Goal: Task Accomplishment & Management: Manage account settings

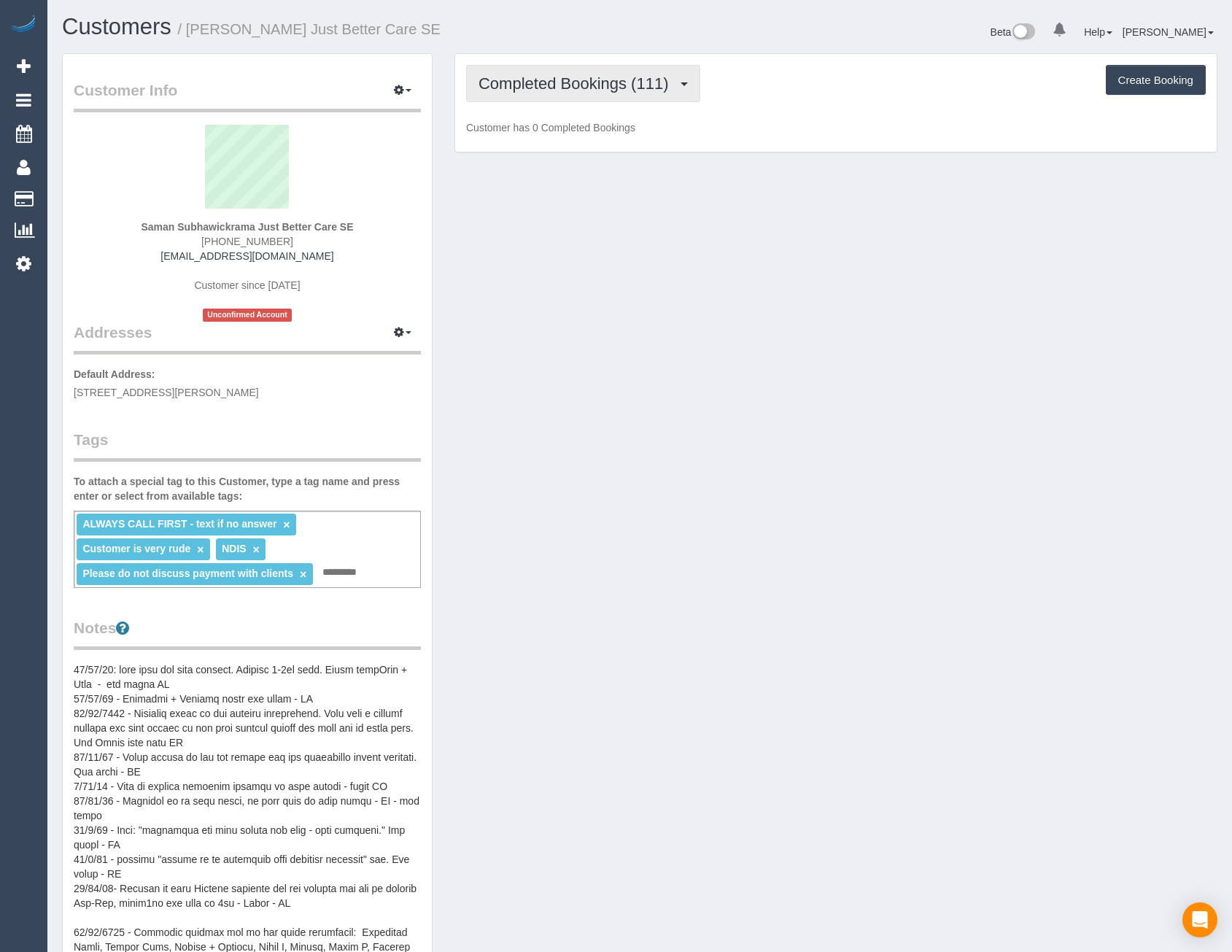
click at [570, 97] on button "Completed Bookings (111)" at bounding box center [583, 83] width 234 height 37
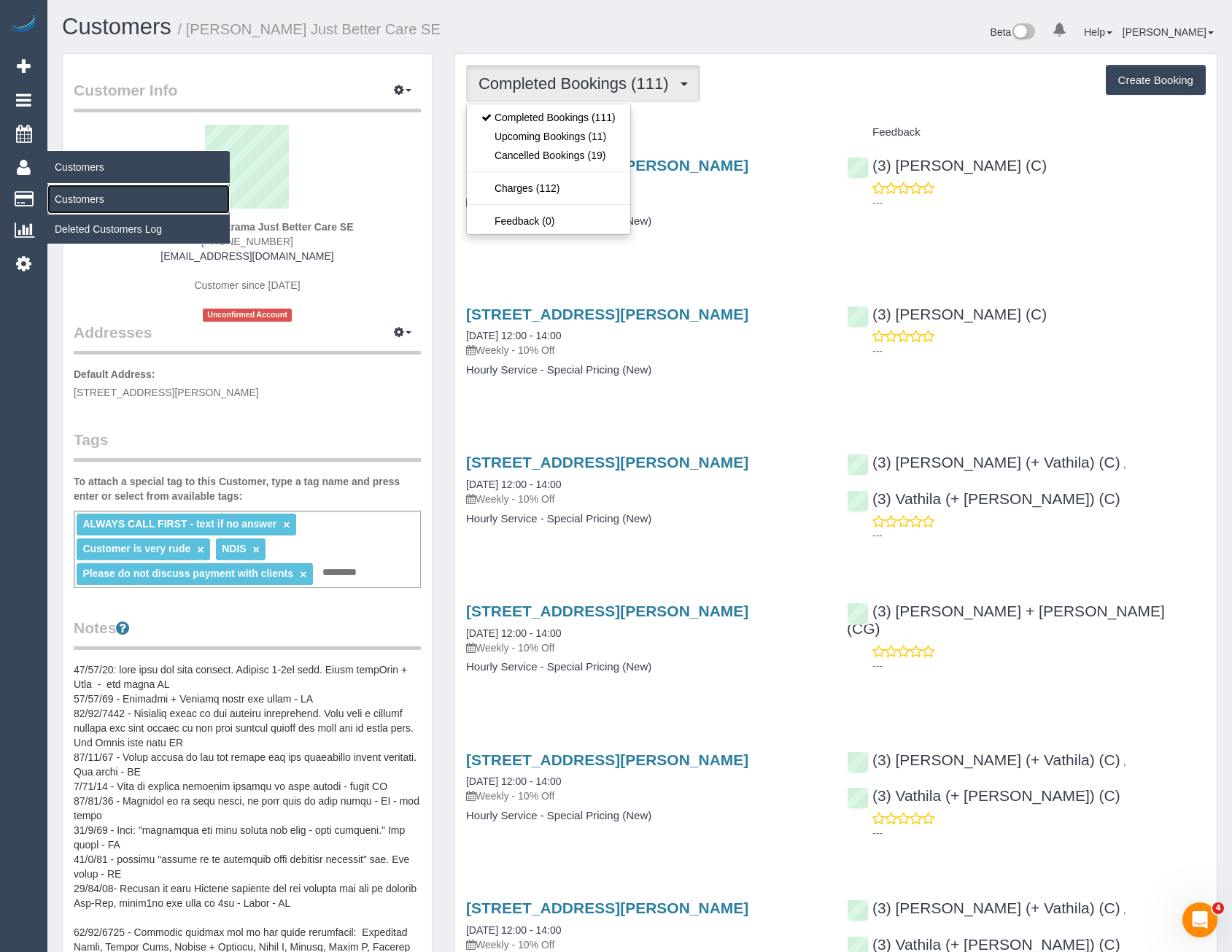
click at [78, 195] on link "Customers" at bounding box center [138, 199] width 182 height 29
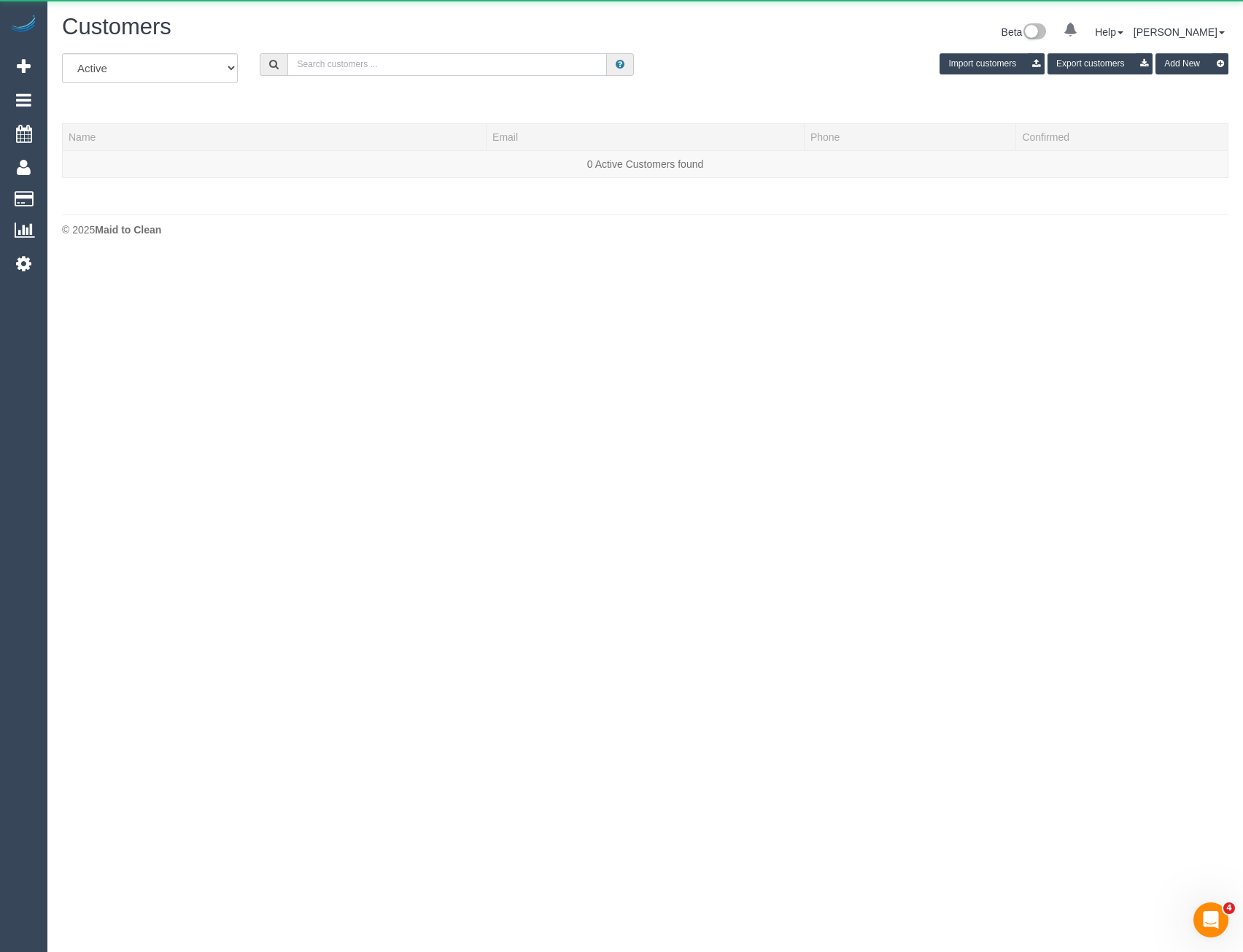
click at [493, 67] on input "text" at bounding box center [447, 64] width 319 height 23
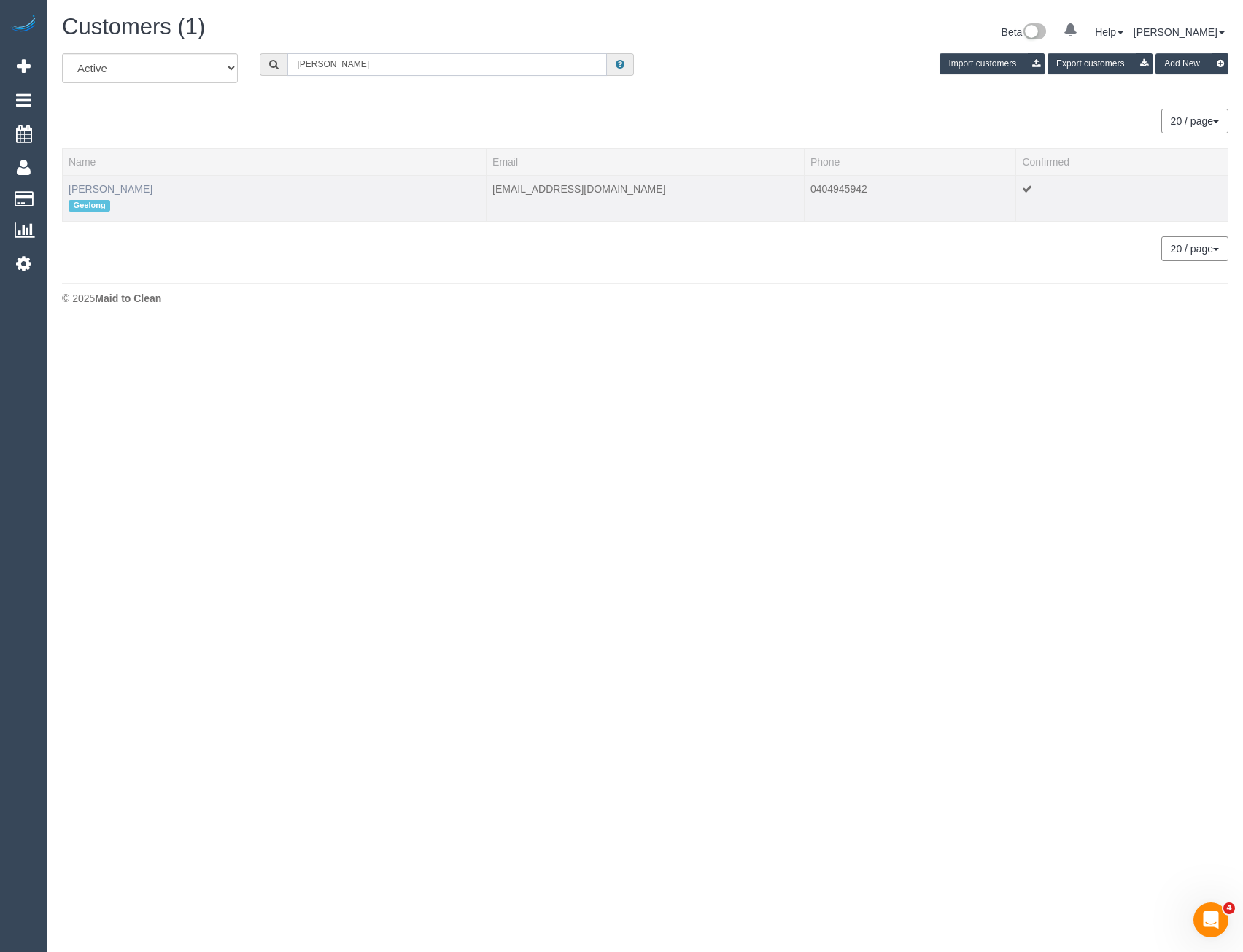
type input "[PERSON_NAME]"
click at [122, 186] on link "[PERSON_NAME]" at bounding box center [110, 188] width 84 height 12
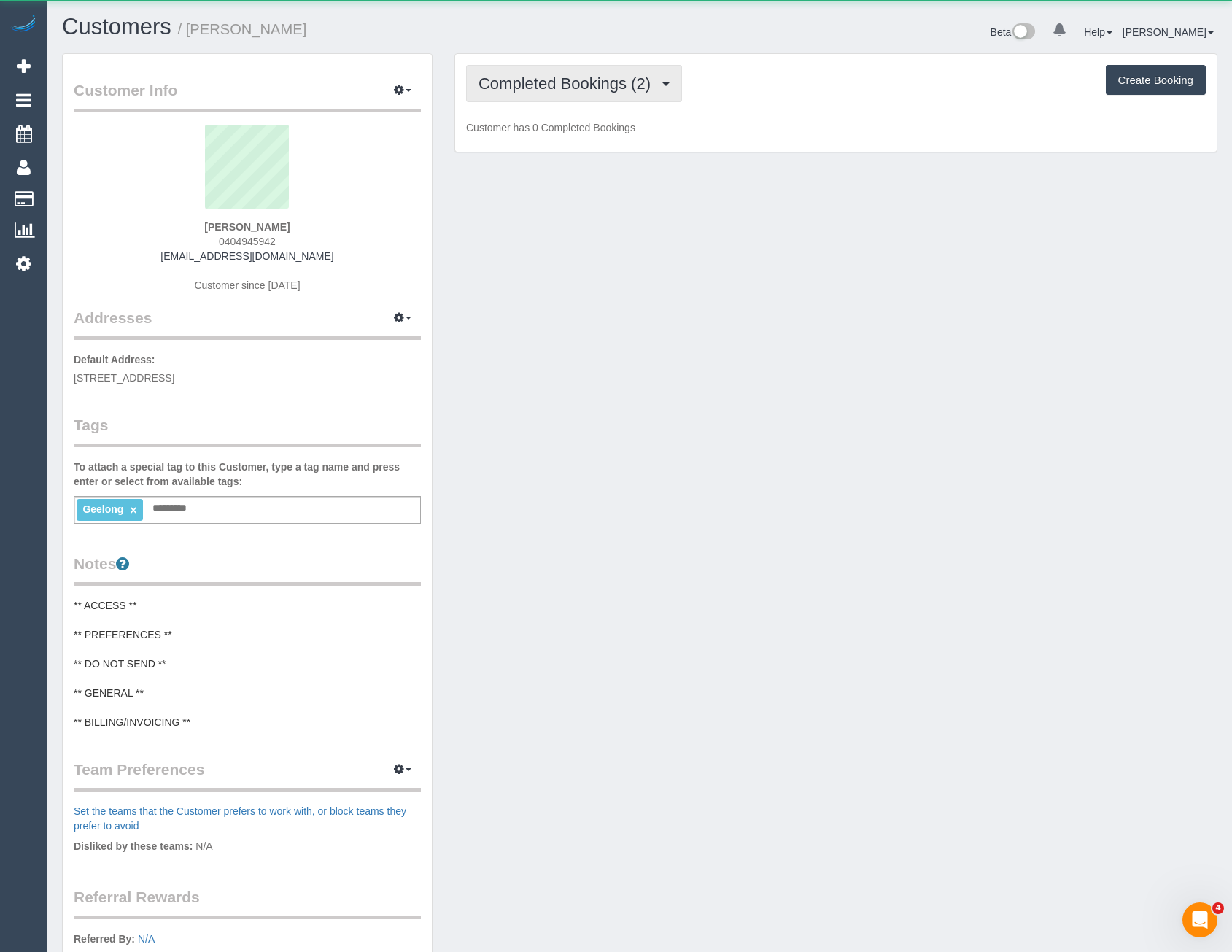
click at [594, 85] on span "Completed Bookings (2)" at bounding box center [568, 83] width 180 height 18
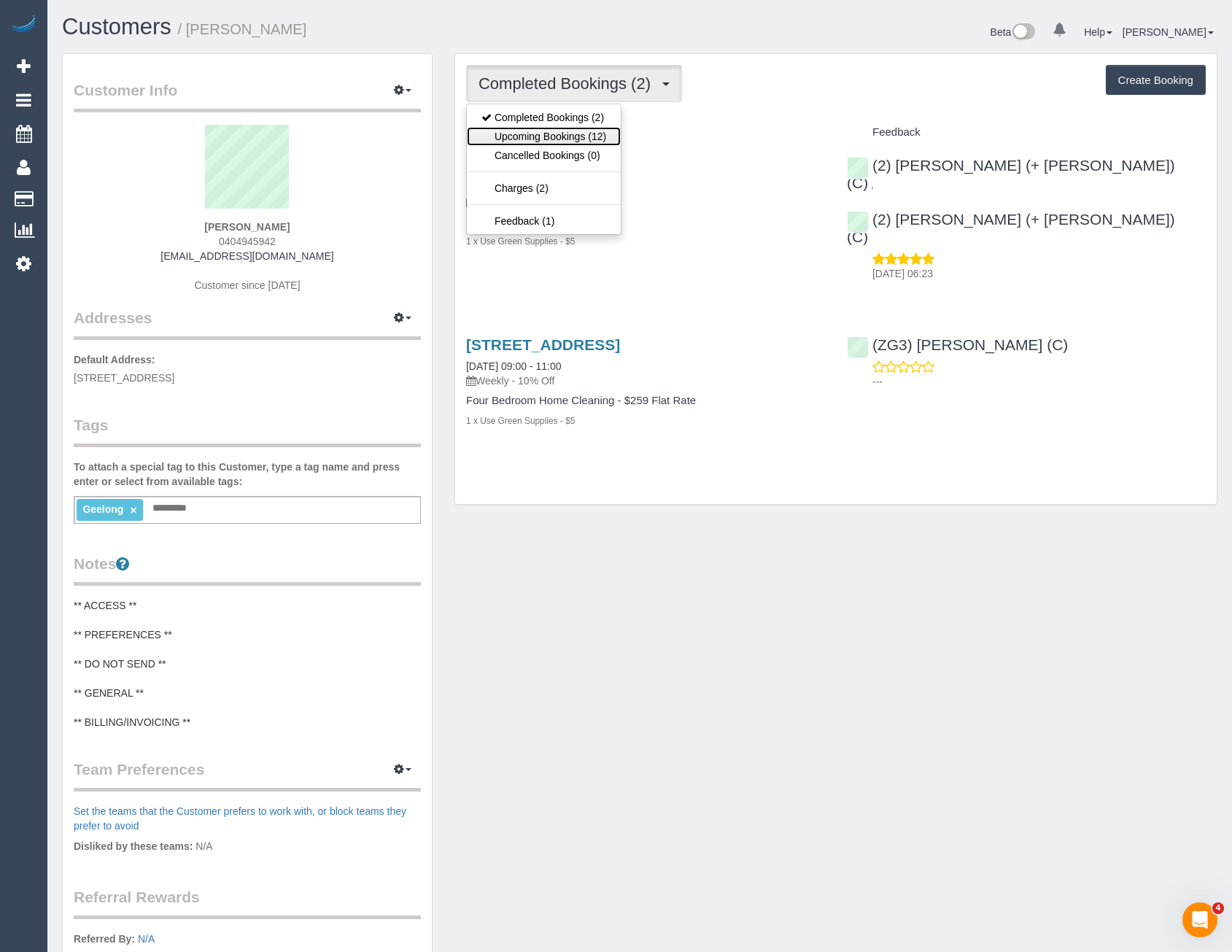
click at [581, 140] on link "Upcoming Bookings (12)" at bounding box center [544, 137] width 154 height 19
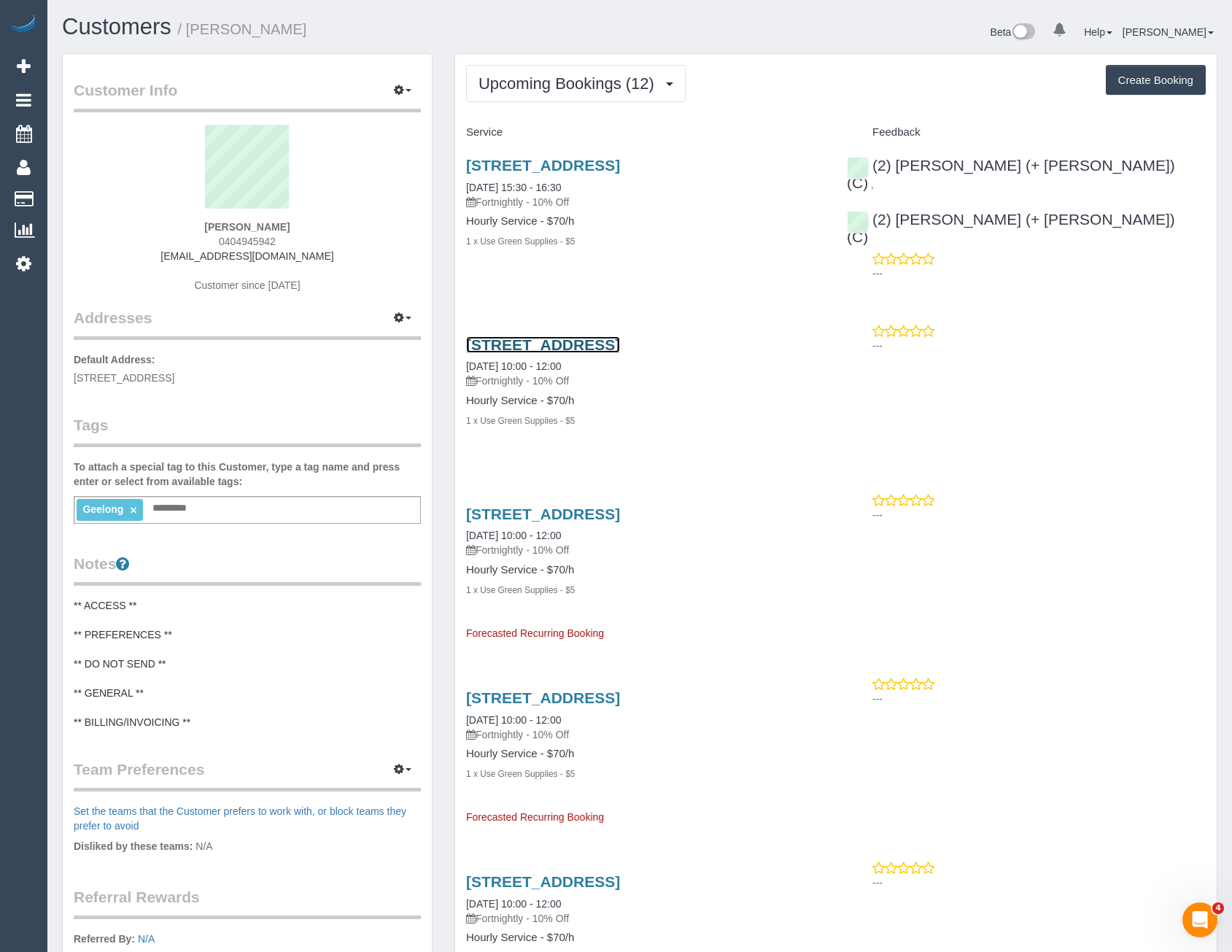
click at [620, 337] on link "[STREET_ADDRESS]" at bounding box center [543, 345] width 154 height 16
click at [483, 78] on span "Upcoming Bookings (12)" at bounding box center [570, 83] width 183 height 18
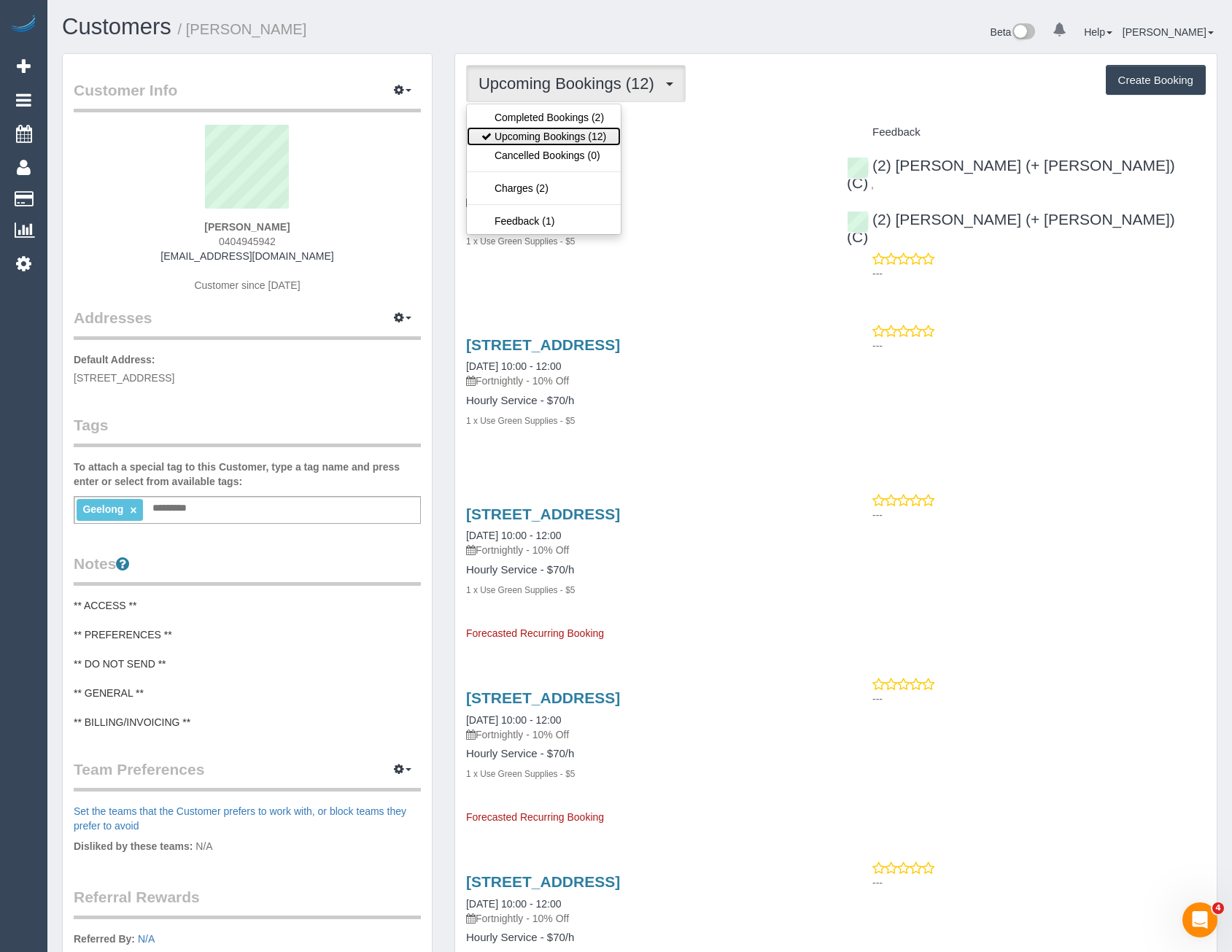
click at [504, 142] on link "Upcoming Bookings (12)" at bounding box center [544, 137] width 154 height 19
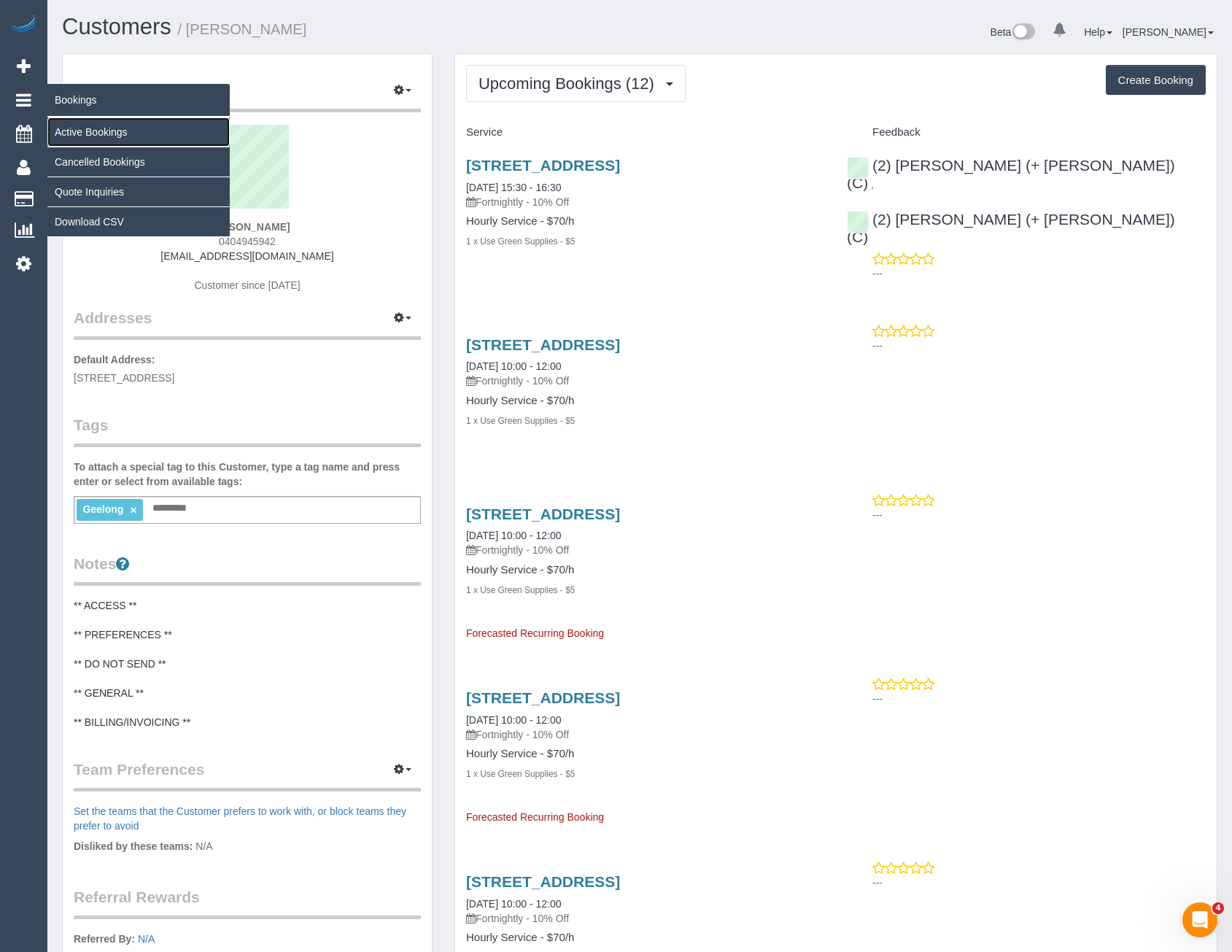
click at [75, 134] on link "Active Bookings" at bounding box center [138, 132] width 182 height 29
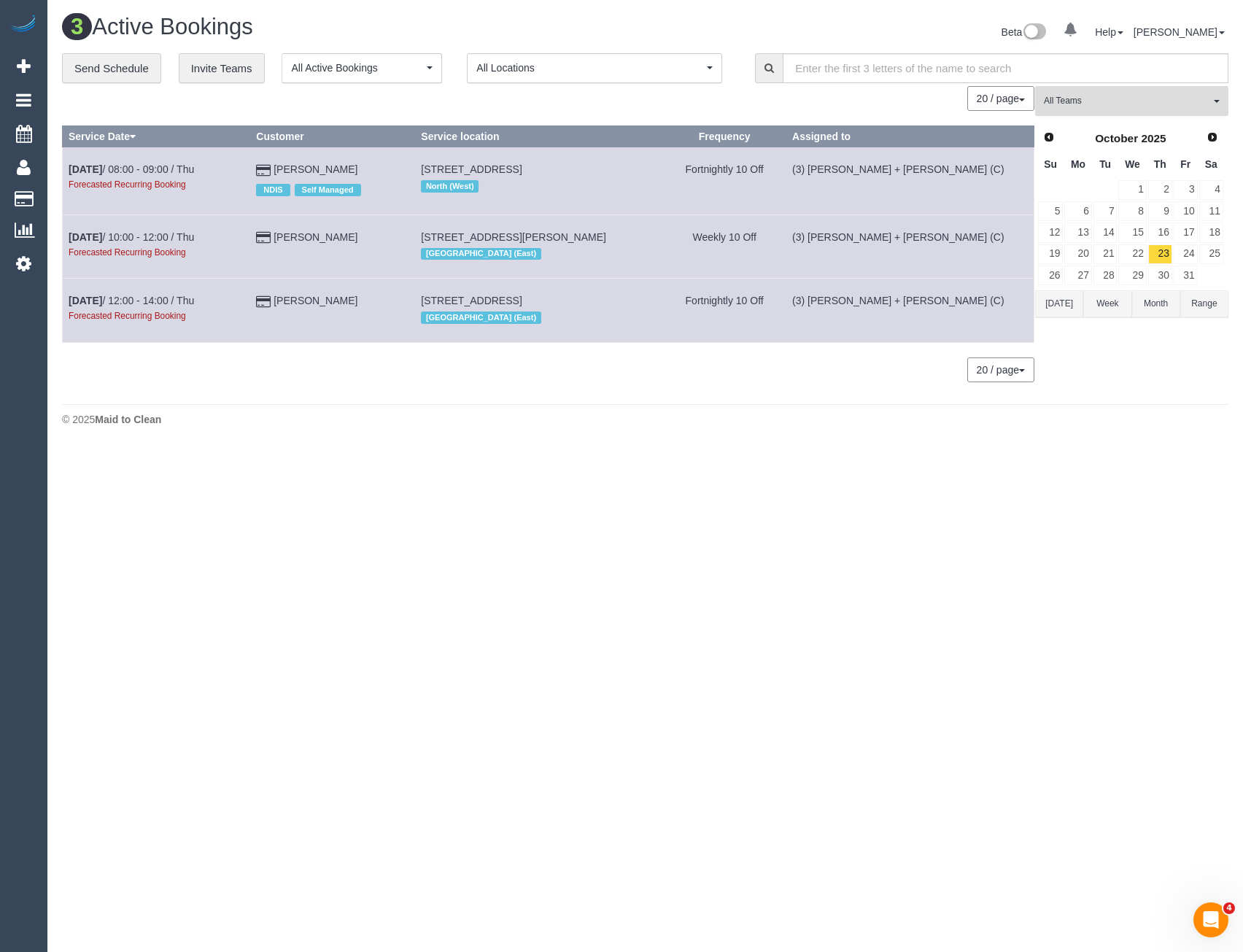
click at [1115, 111] on button "All Teams" at bounding box center [1132, 101] width 193 height 30
click at [1087, 101] on span "All Teams" at bounding box center [1128, 101] width 166 height 13
click at [1087, 102] on span "All Teams" at bounding box center [1128, 101] width 166 height 13
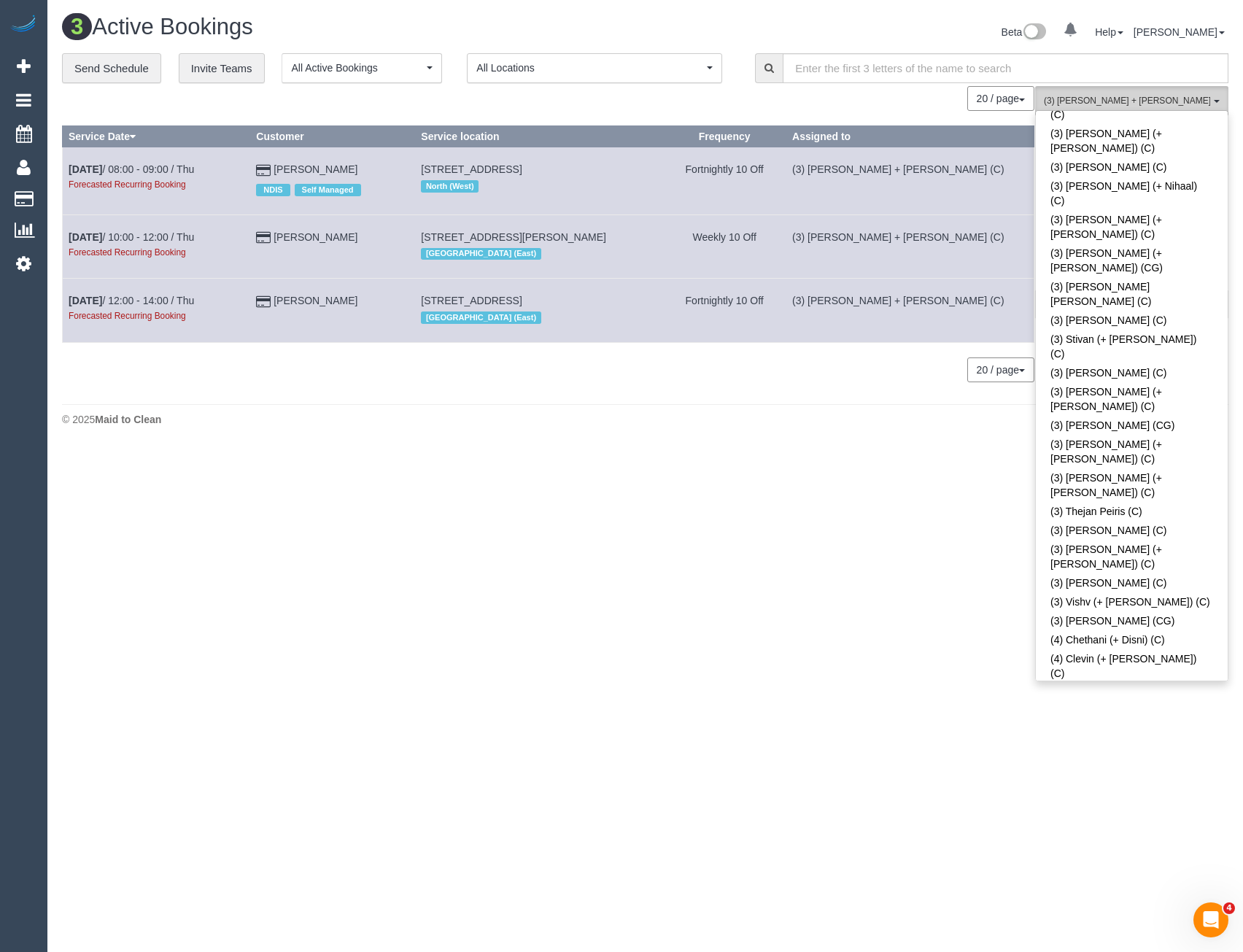
scroll to position [4251, 0]
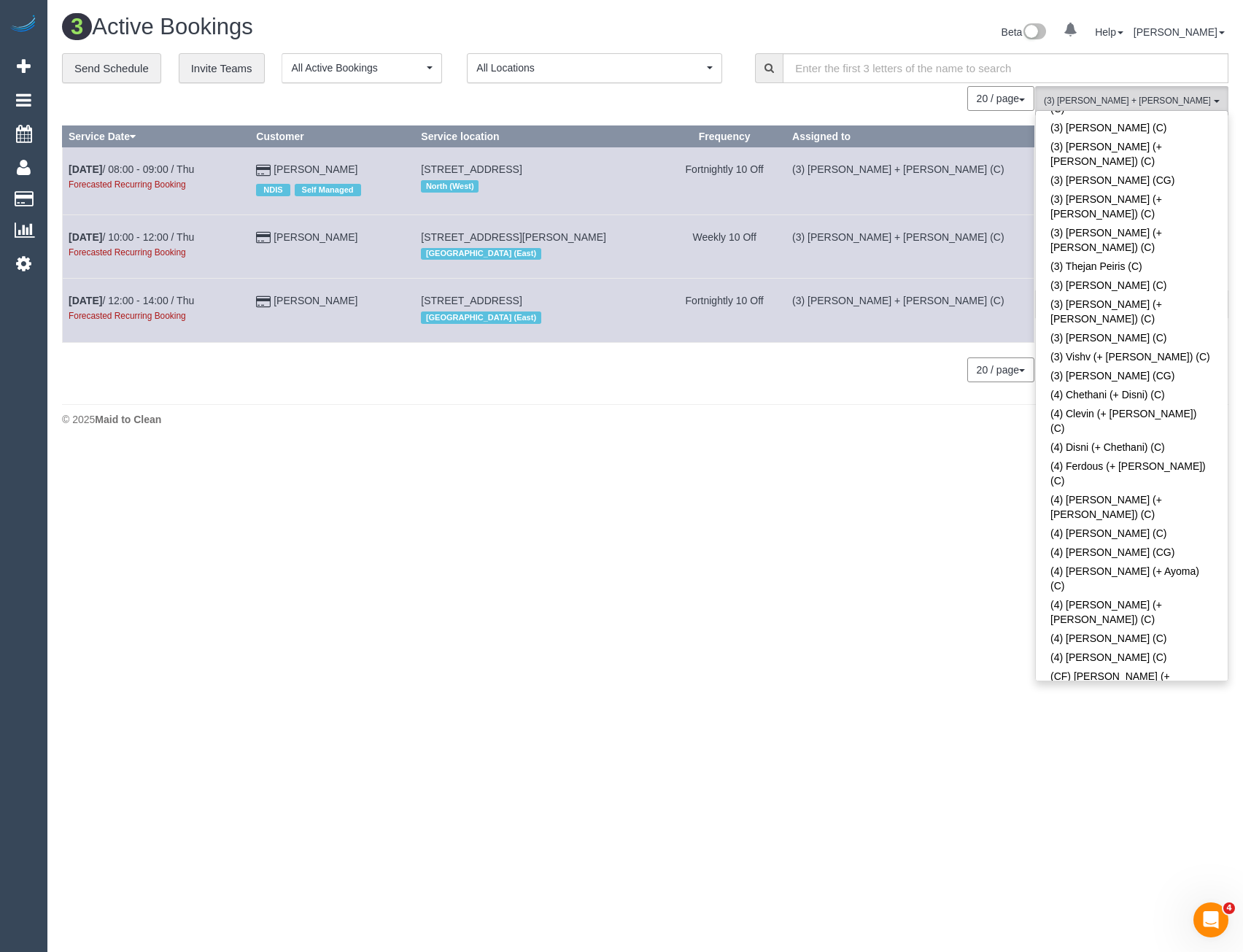
click at [972, 650] on body "0 Beta Your Notifications You have 0 alerts Add Booking Bookings Active Booking…" at bounding box center [622, 476] width 1243 height 952
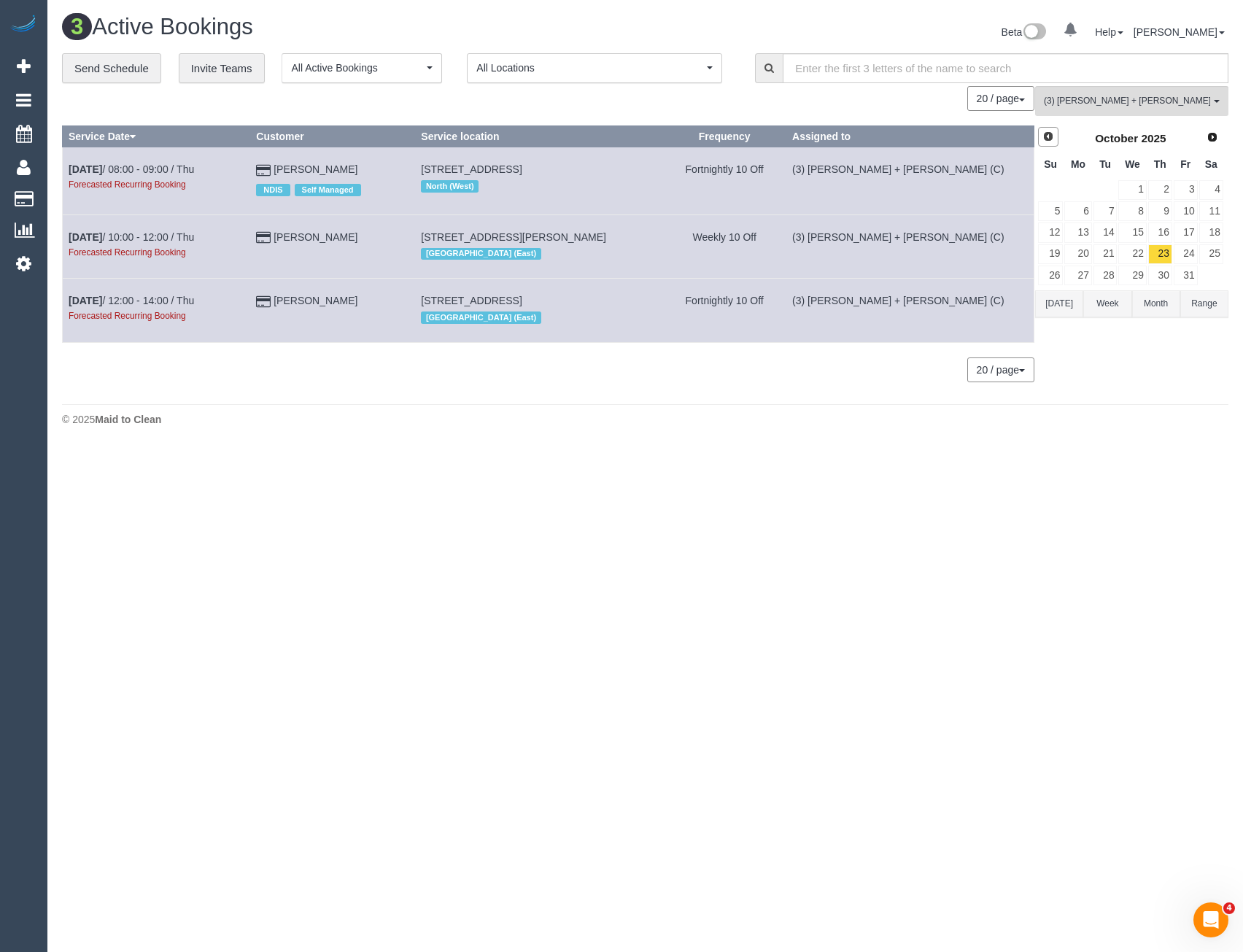
click at [1051, 137] on span "Prev" at bounding box center [1048, 136] width 12 height 12
click at [1129, 236] on link "17" at bounding box center [1132, 232] width 27 height 20
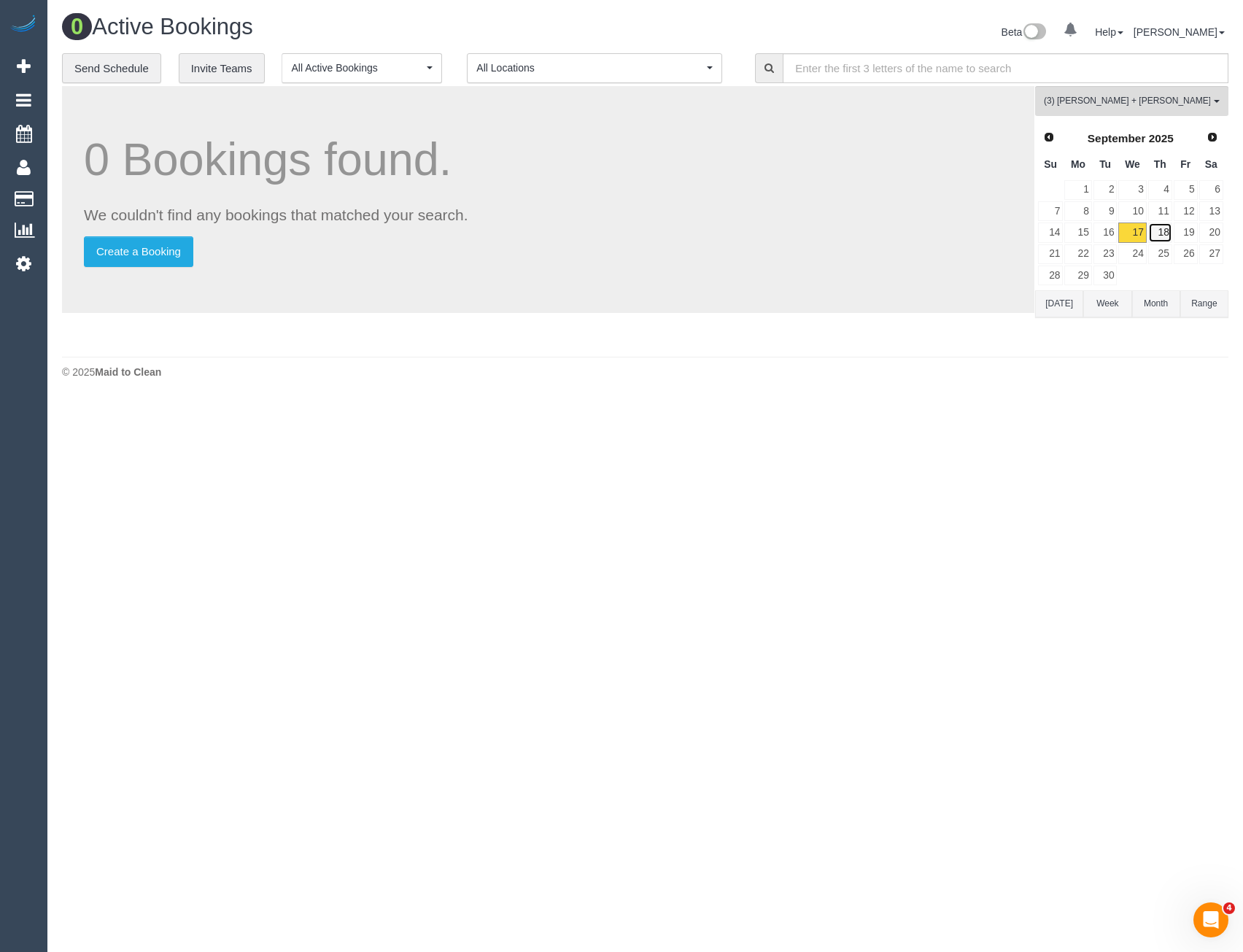
click at [1158, 237] on link "18" at bounding box center [1161, 232] width 24 height 20
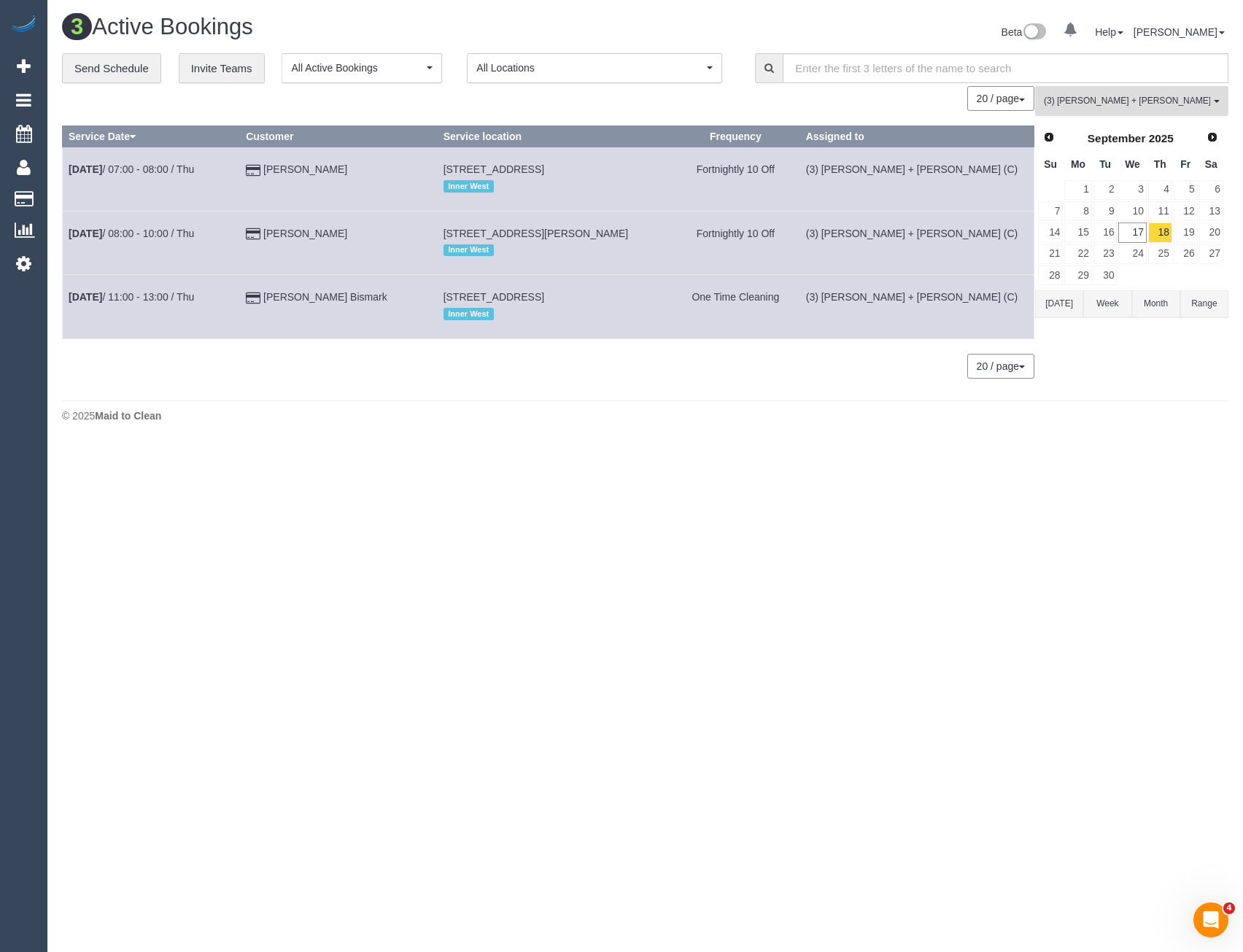
click at [1144, 110] on button "(3) [PERSON_NAME] + [PERSON_NAME] (C) , (ZG3) Nirzar (+ [PERSON_NAME]) (C) All …" at bounding box center [1132, 101] width 193 height 30
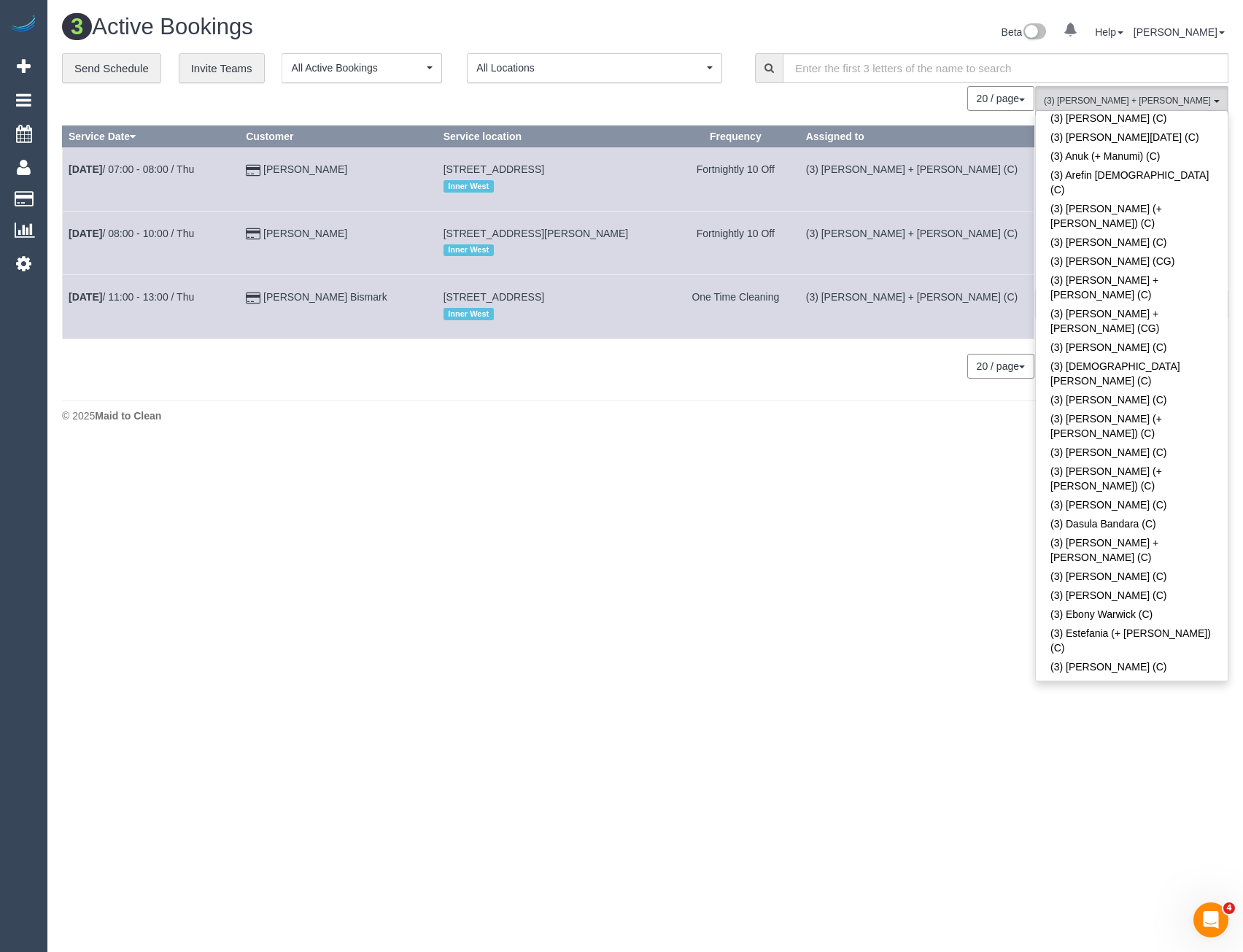
click at [1125, 868] on link "(3) [PERSON_NAME] + [PERSON_NAME] (C)" at bounding box center [1132, 885] width 192 height 34
click at [971, 429] on footer "© 2025 Maid to Clean" at bounding box center [645, 414] width 1167 height 29
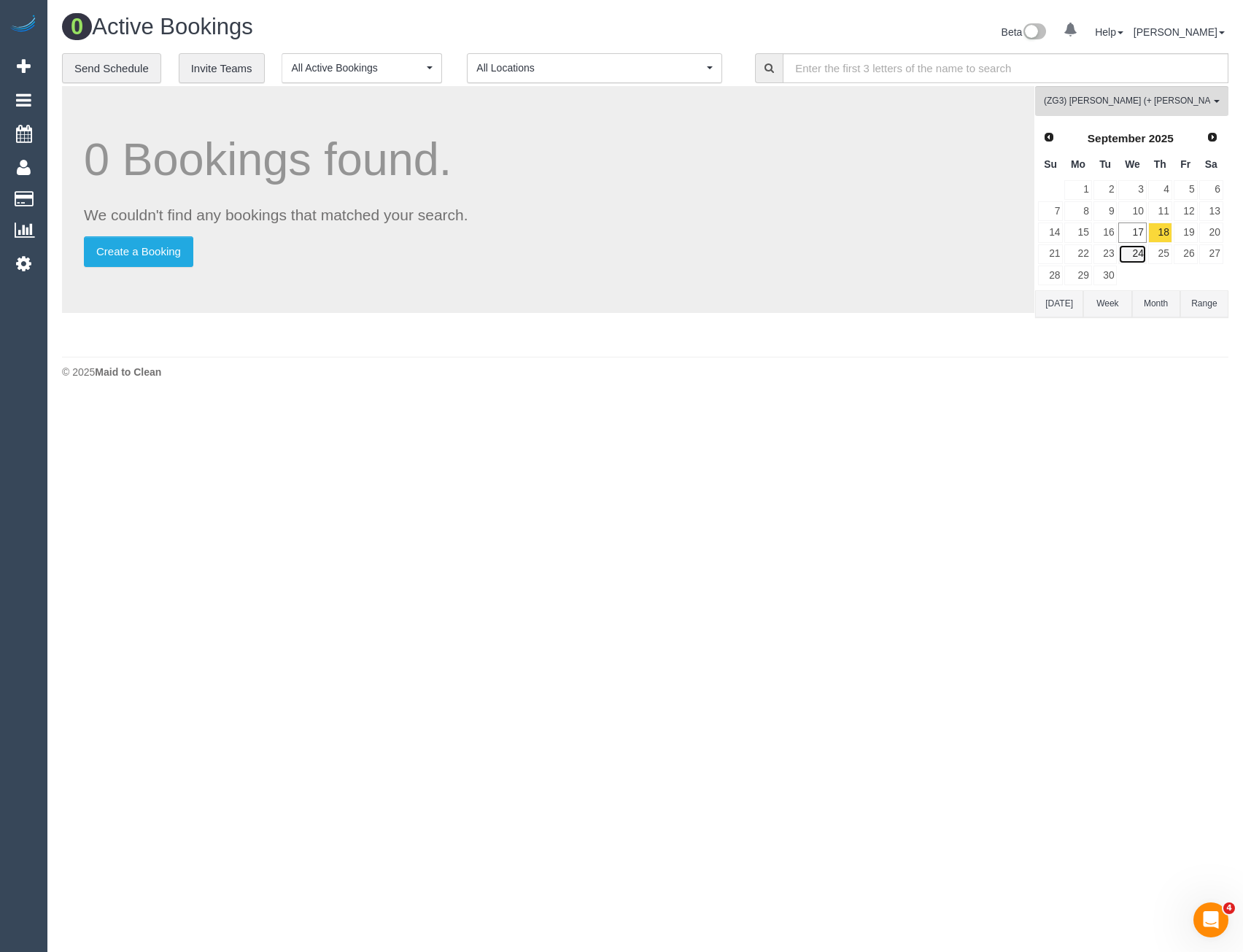
click at [1132, 255] on link "24" at bounding box center [1132, 254] width 27 height 20
click at [1149, 253] on link "25" at bounding box center [1161, 254] width 24 height 20
click at [1132, 253] on link "24" at bounding box center [1132, 254] width 27 height 20
click at [1182, 256] on link "26" at bounding box center [1186, 254] width 24 height 20
click at [1142, 255] on link "24" at bounding box center [1132, 254] width 27 height 20
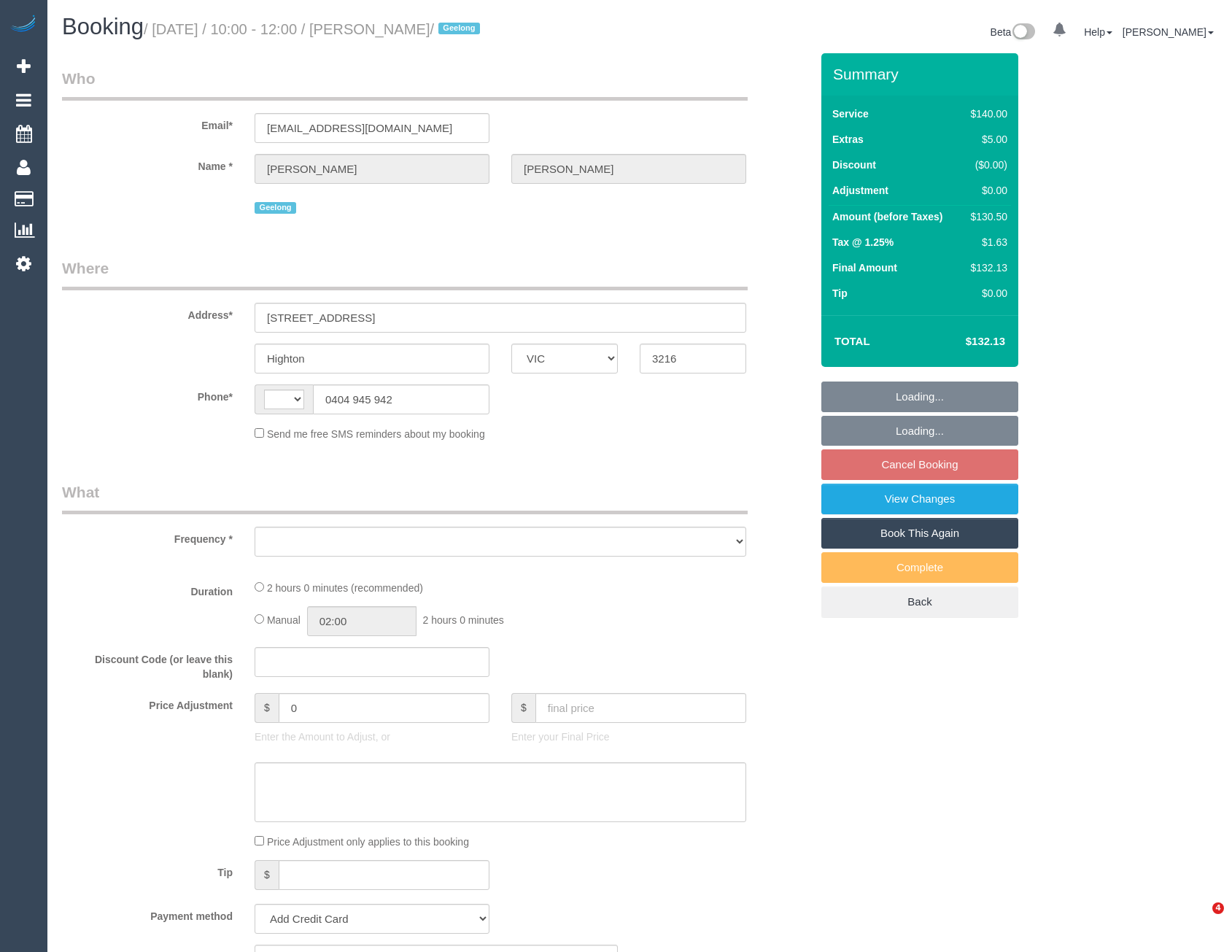
select select "VIC"
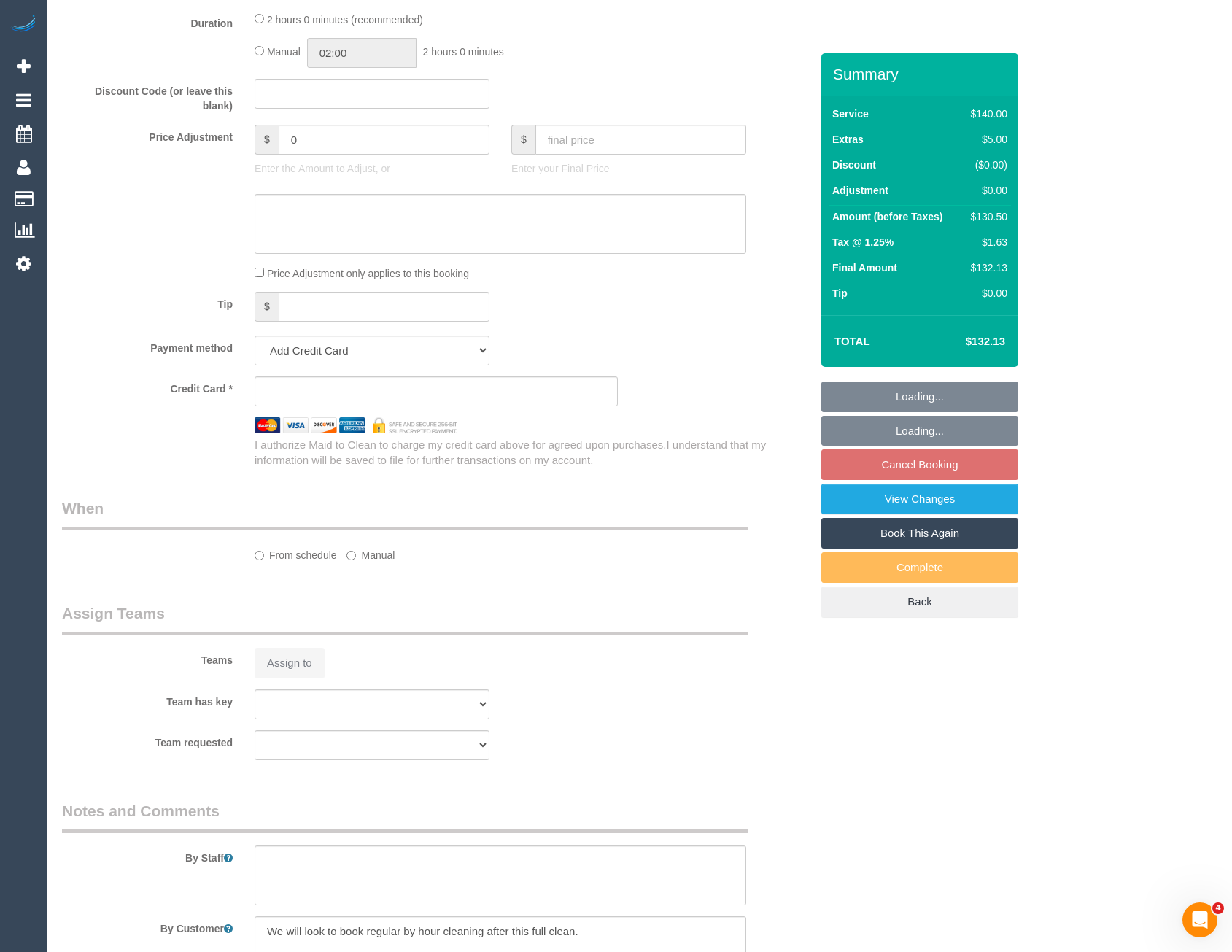
scroll to position [858, 0]
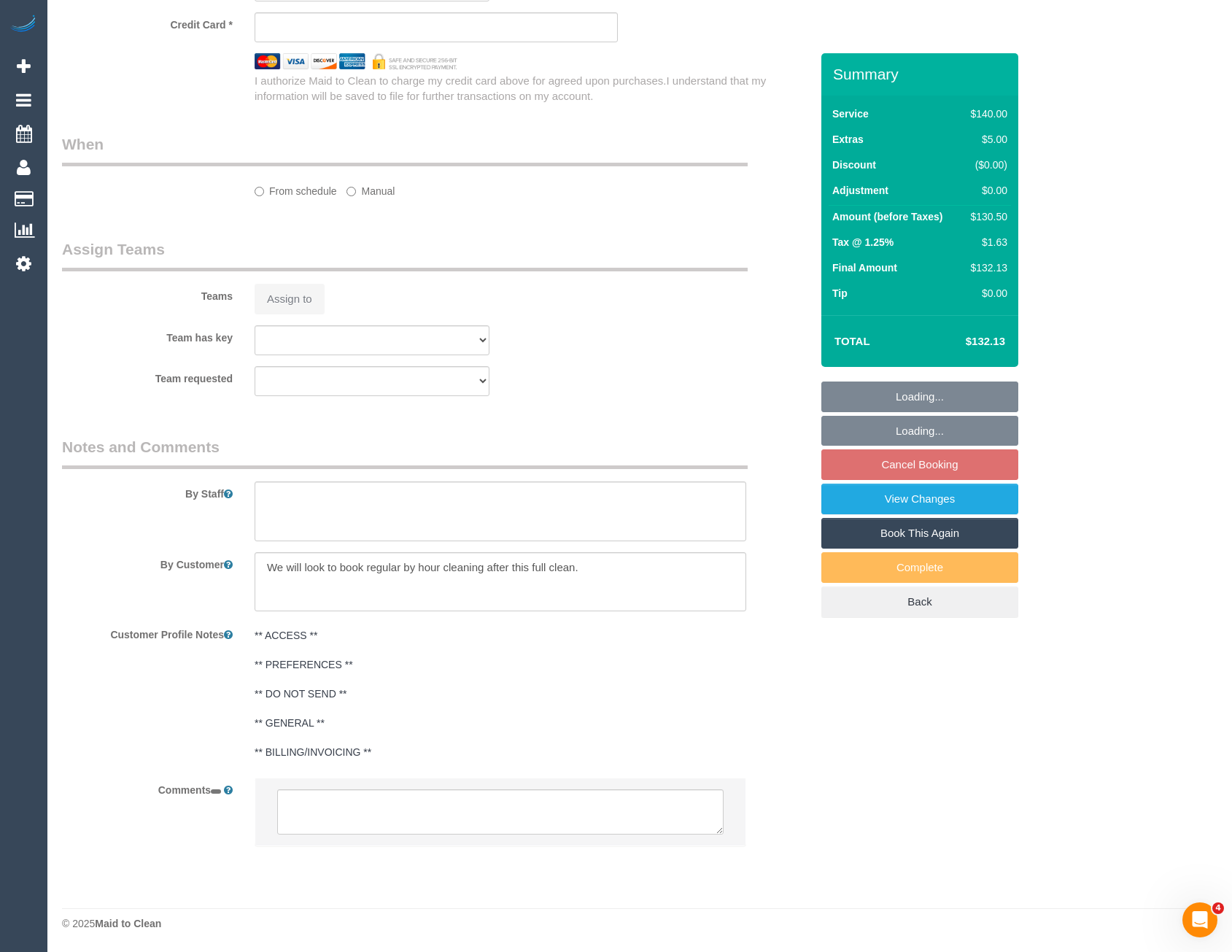
select select "string:AU"
select select "object:531"
select select "string:stripe-pm_1Rwc0q2GScqysDRVBMhEZk2T"
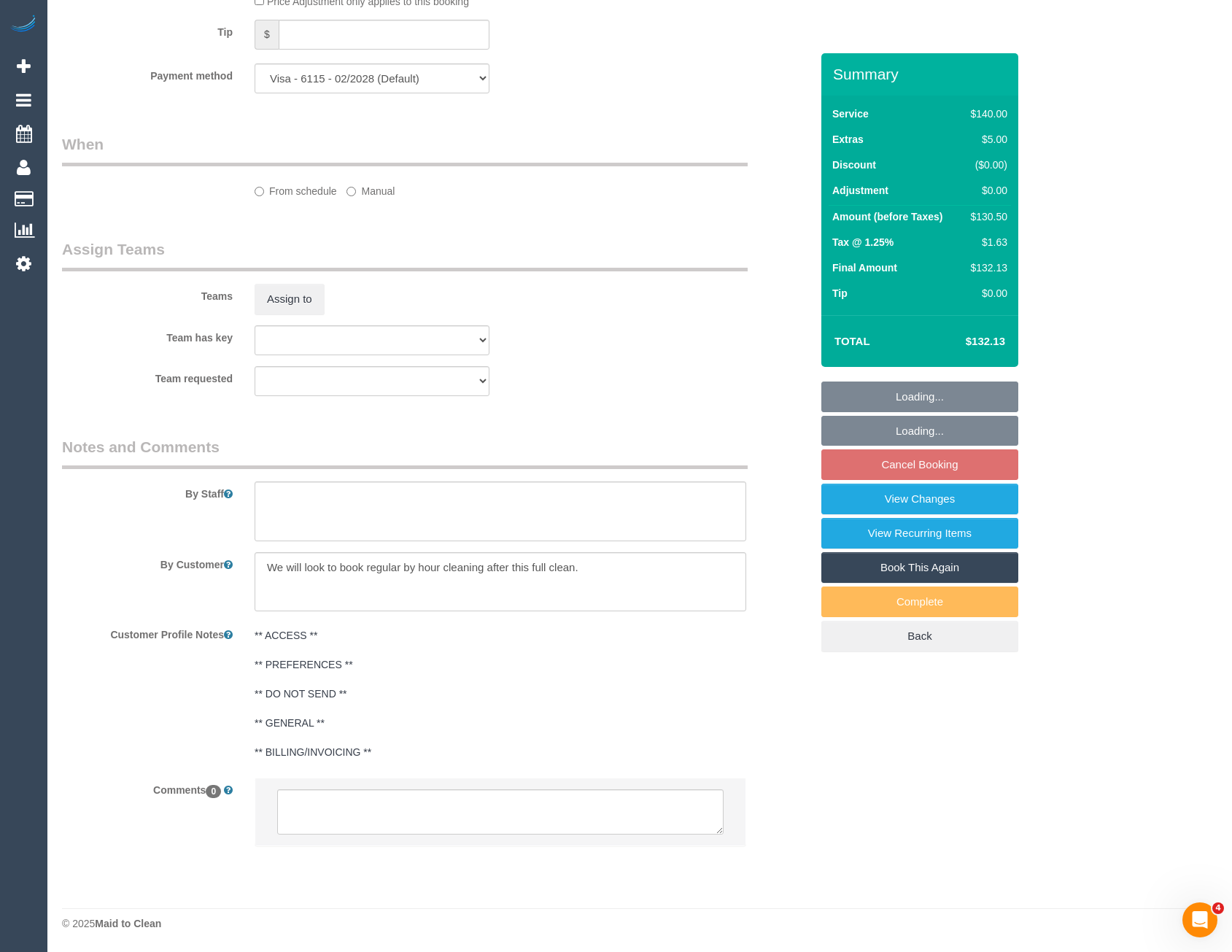
select select "object:916"
select select "spot4"
select select "number:27"
select select "number:14"
select select "number:19"
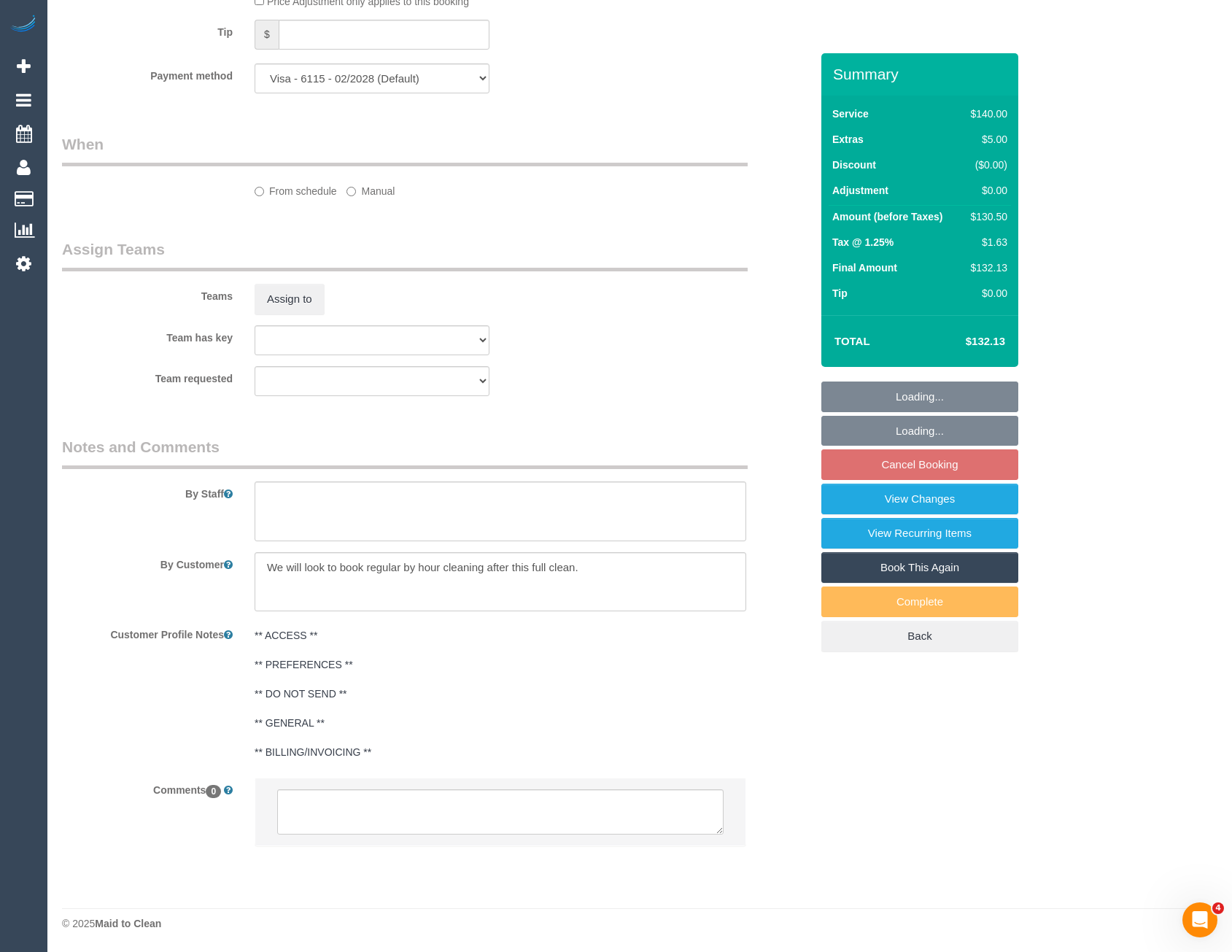
select select "number:24"
select select "number:33"
select select "number:12"
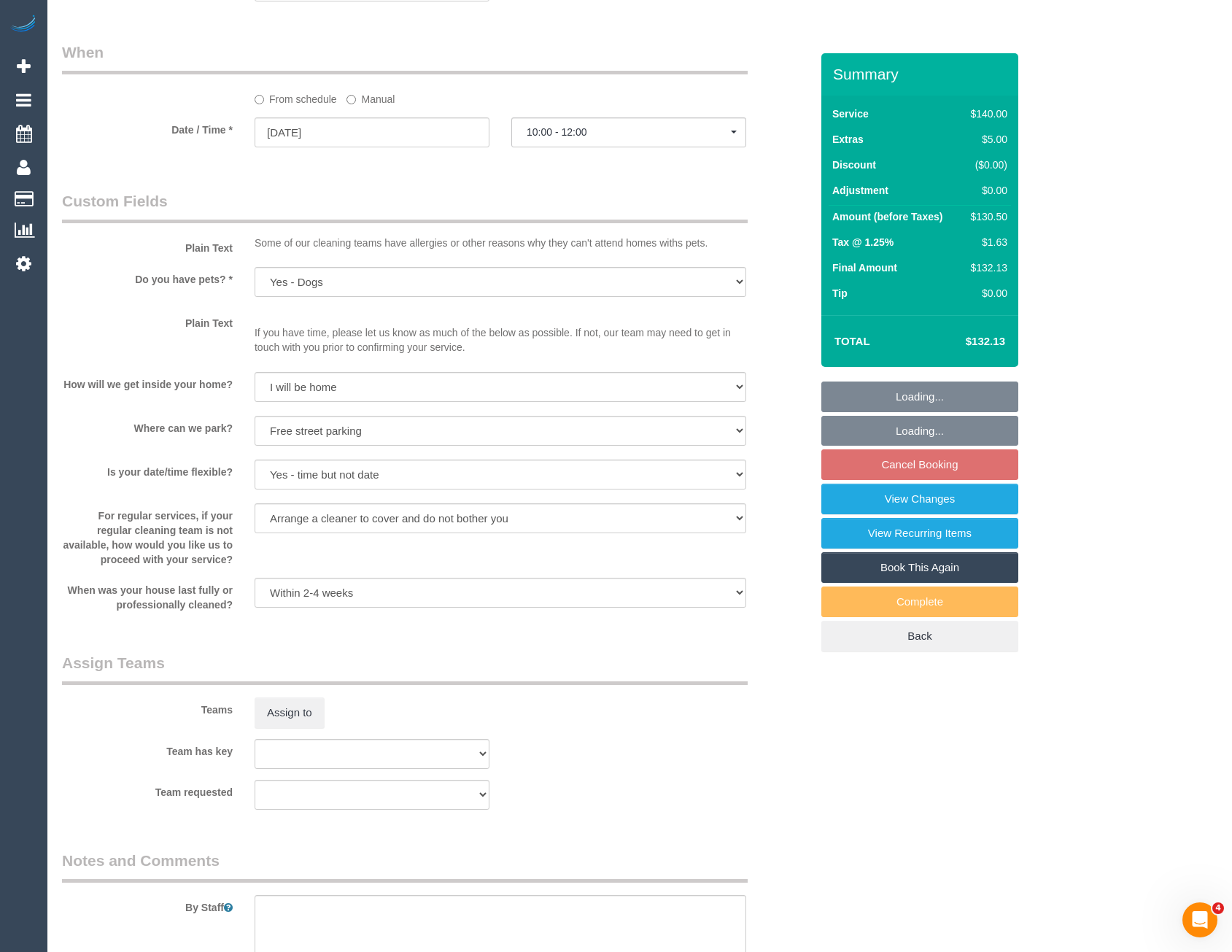
scroll to position [1959, 0]
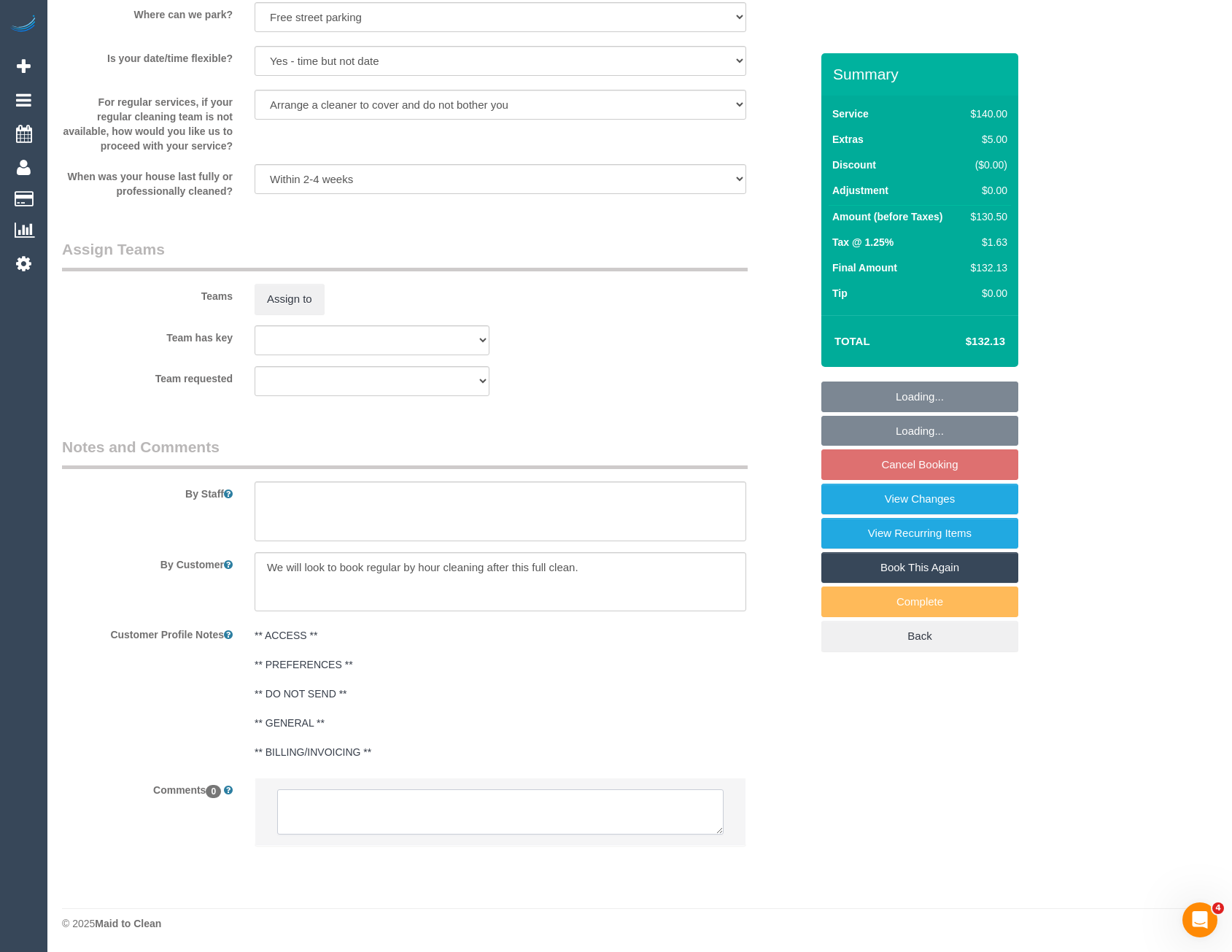
click at [366, 808] on textarea at bounding box center [500, 812] width 447 height 46
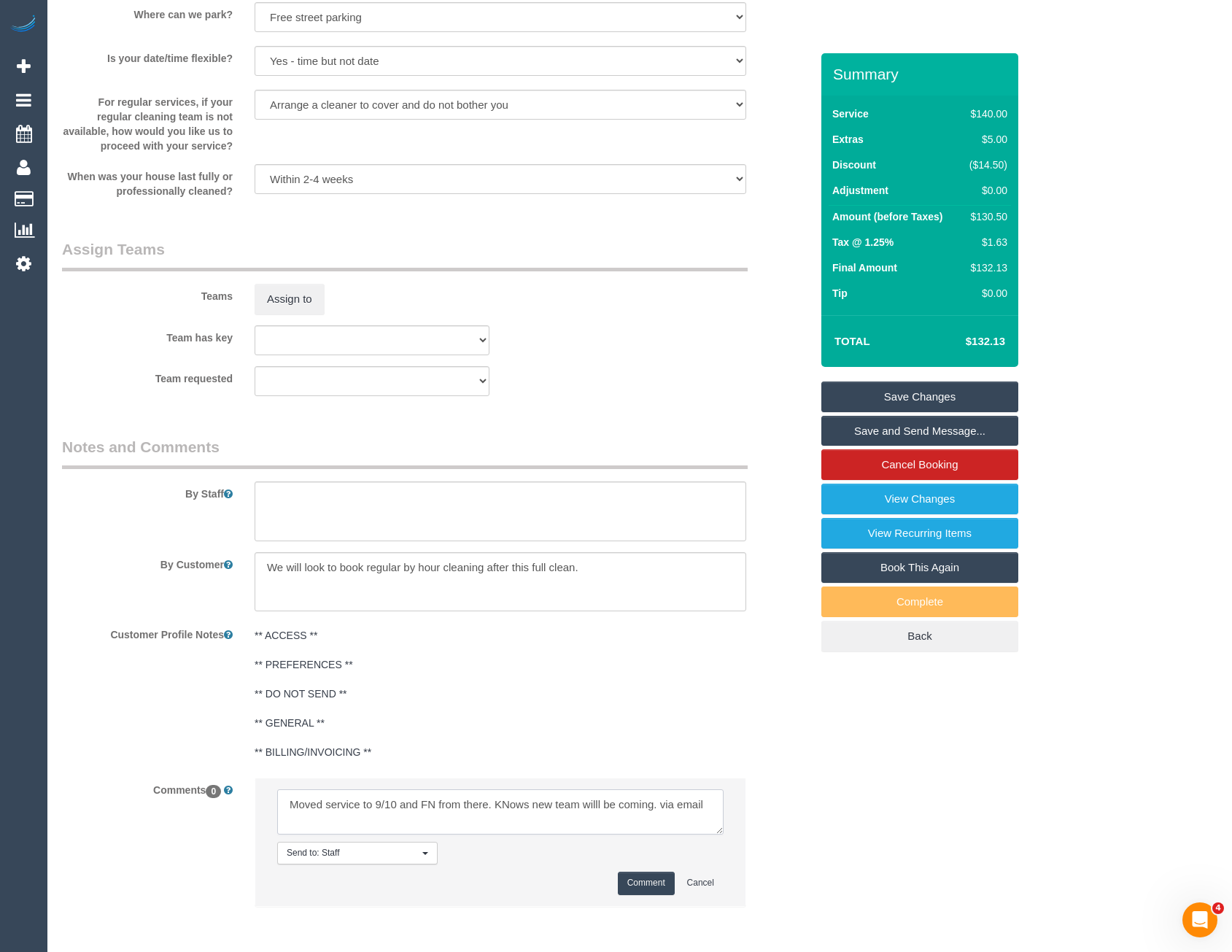
type textarea "Moved service to 9/10 and FN from there. KNows new team willl be coming. via em…"
click at [642, 881] on button "Comment" at bounding box center [647, 883] width 57 height 23
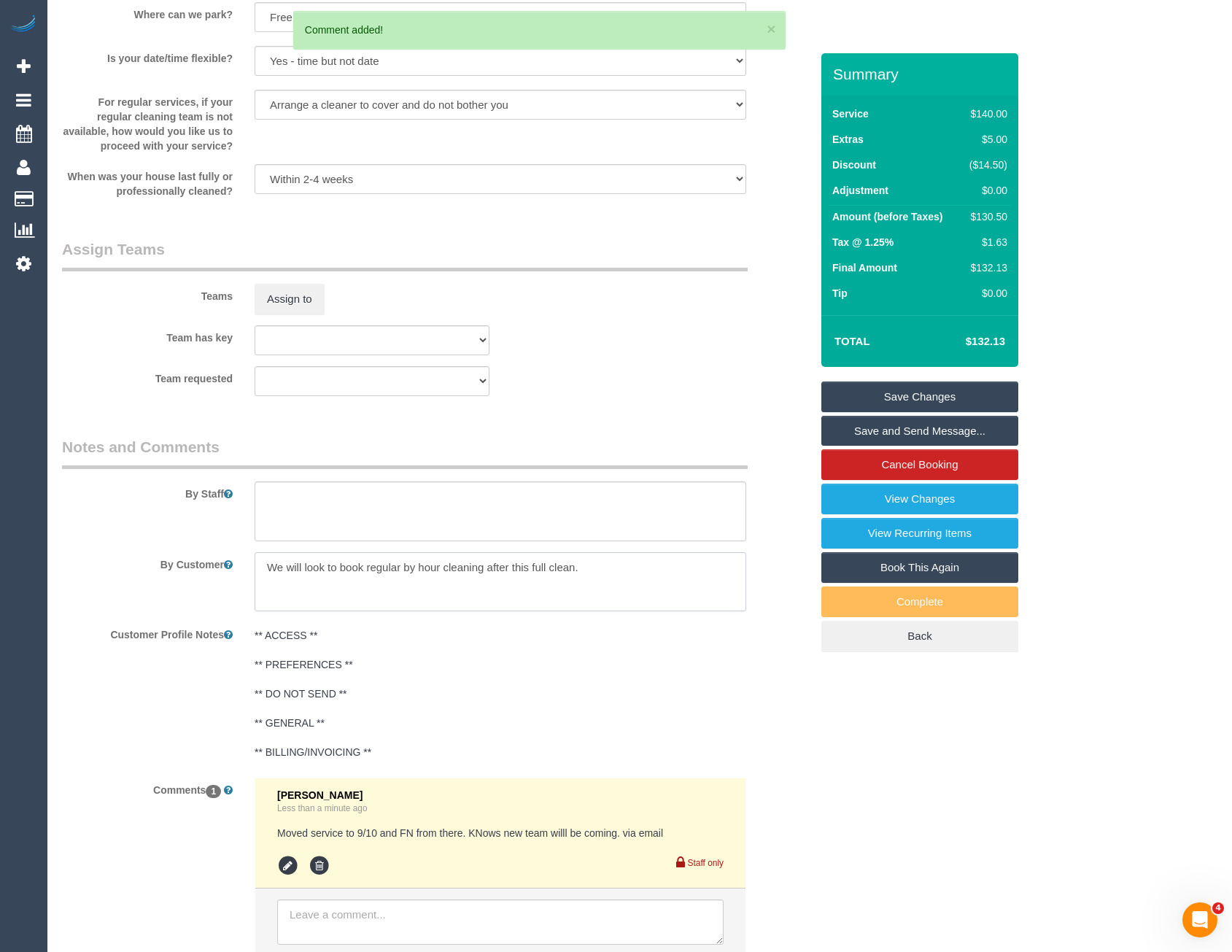
drag, startPoint x: 408, startPoint y: 568, endPoint x: 151, endPoint y: 576, distance: 257.1
click at [151, 576] on div "By Customer" at bounding box center [436, 582] width 771 height 60
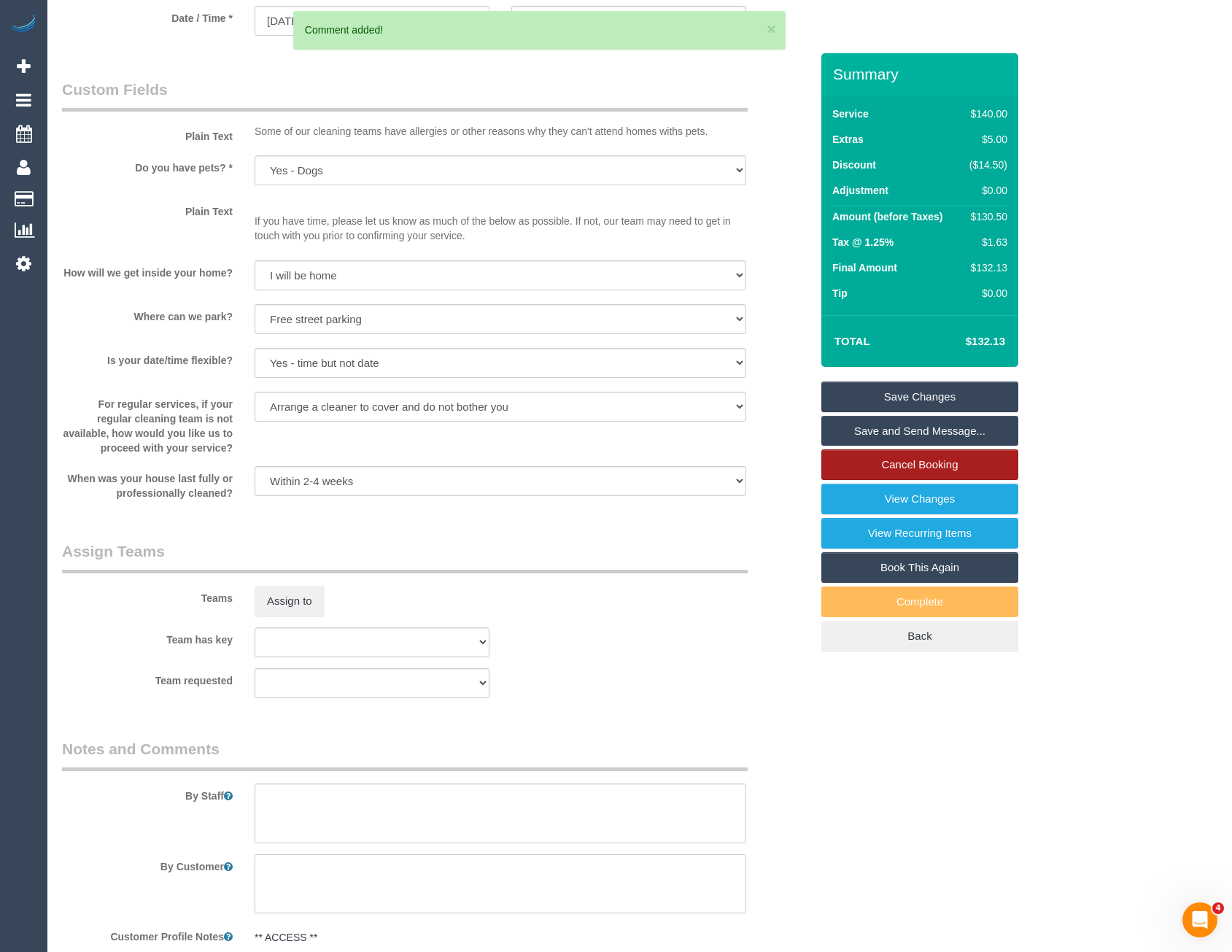
scroll to position [1521, 0]
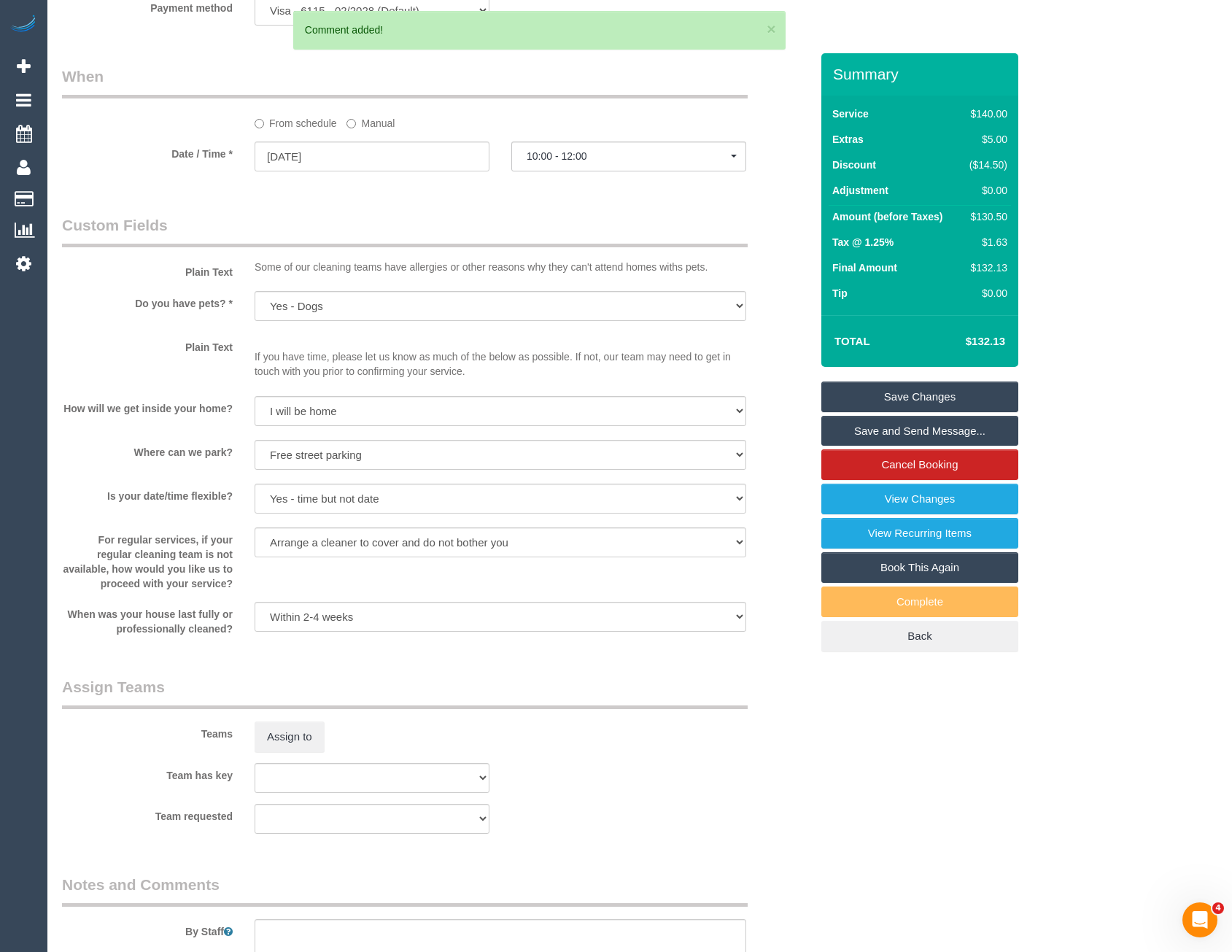
click at [909, 402] on link "Save Changes" at bounding box center [920, 396] width 197 height 31
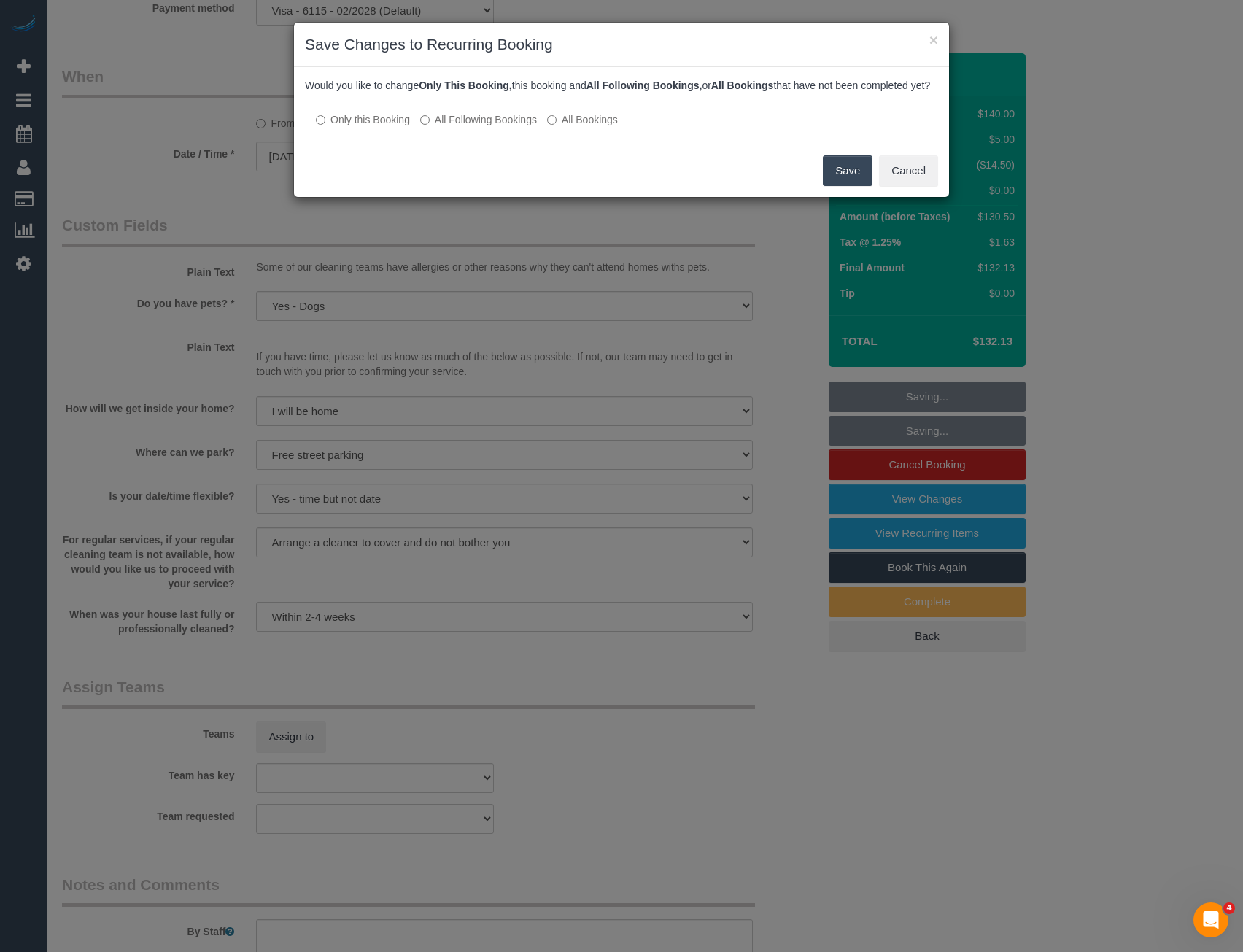
click at [624, 733] on div "× Save Changes to Recurring Booking Would you like to change Only This Booking,…" at bounding box center [622, 476] width 1243 height 952
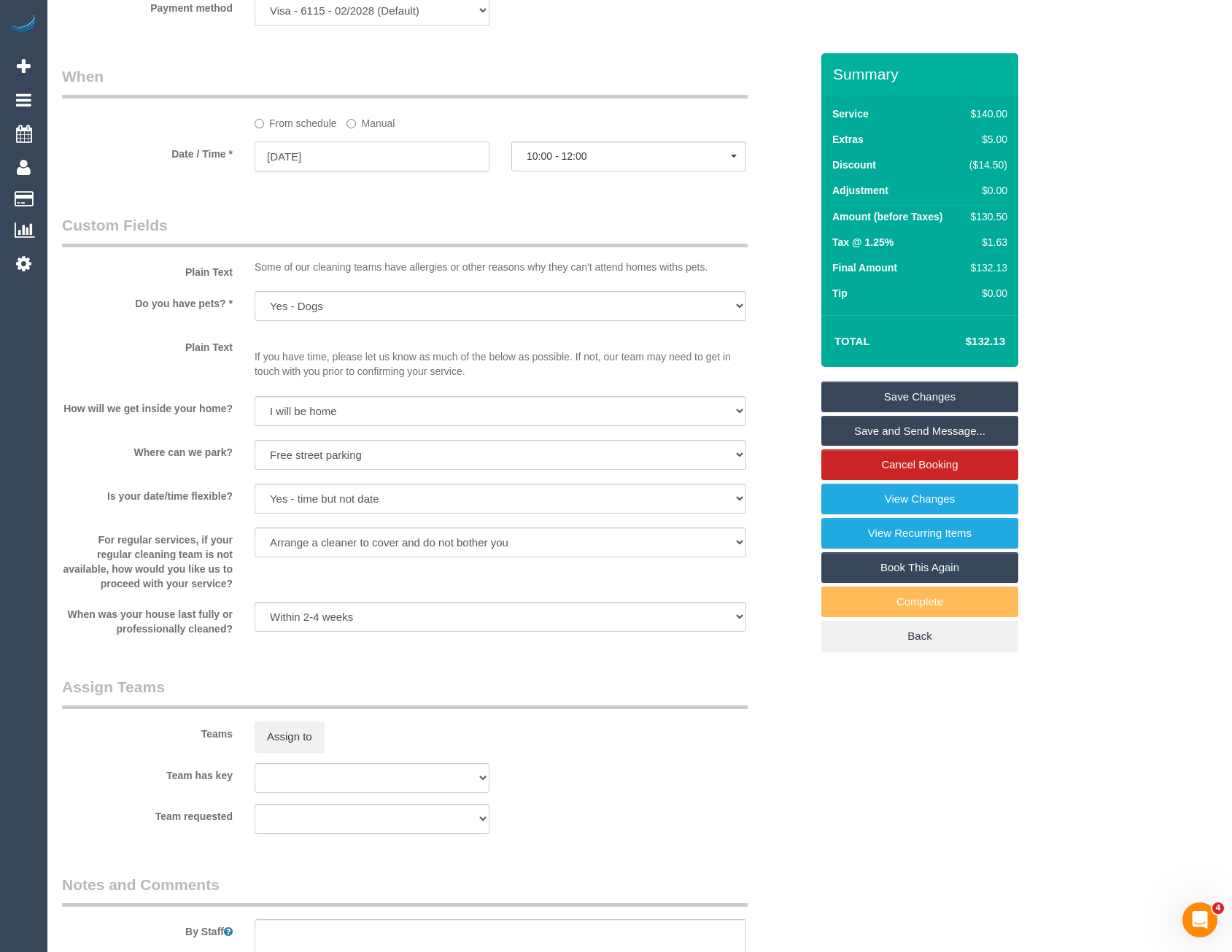
click at [372, 151] on input "02/10/2025" at bounding box center [372, 156] width 235 height 30
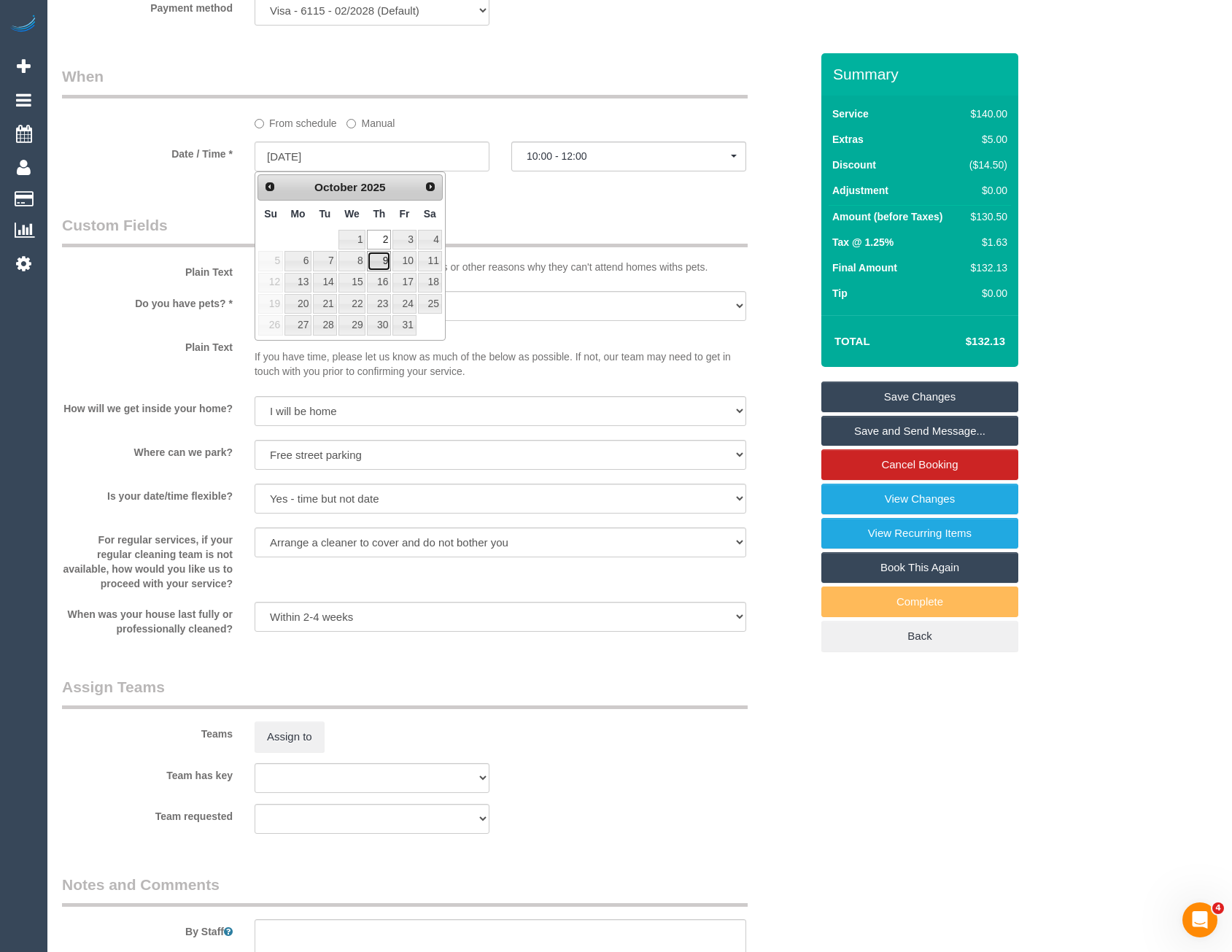
click at [379, 261] on link "9" at bounding box center [379, 261] width 24 height 20
type input "09/10/2025"
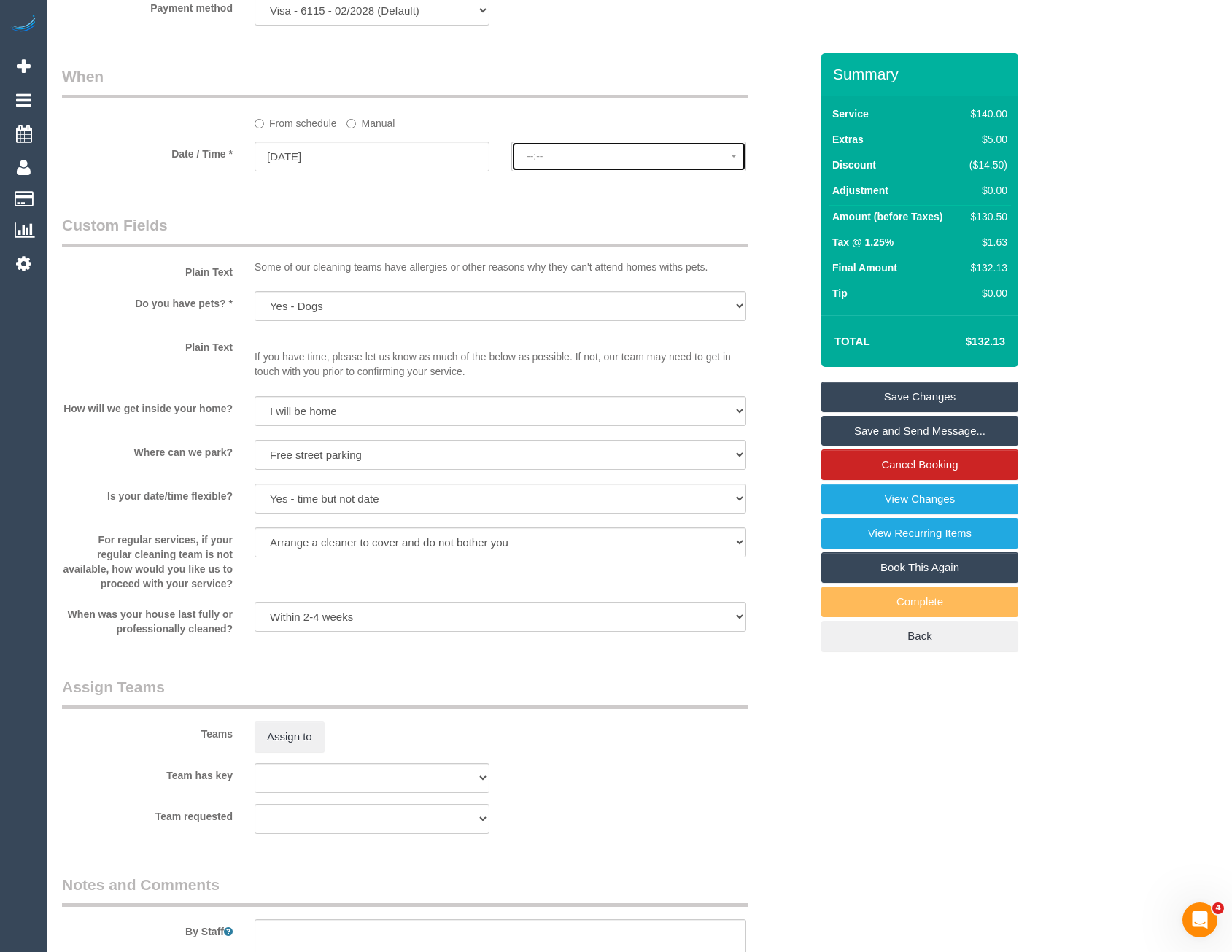
click at [567, 160] on span "--:--" at bounding box center [629, 156] width 204 height 12
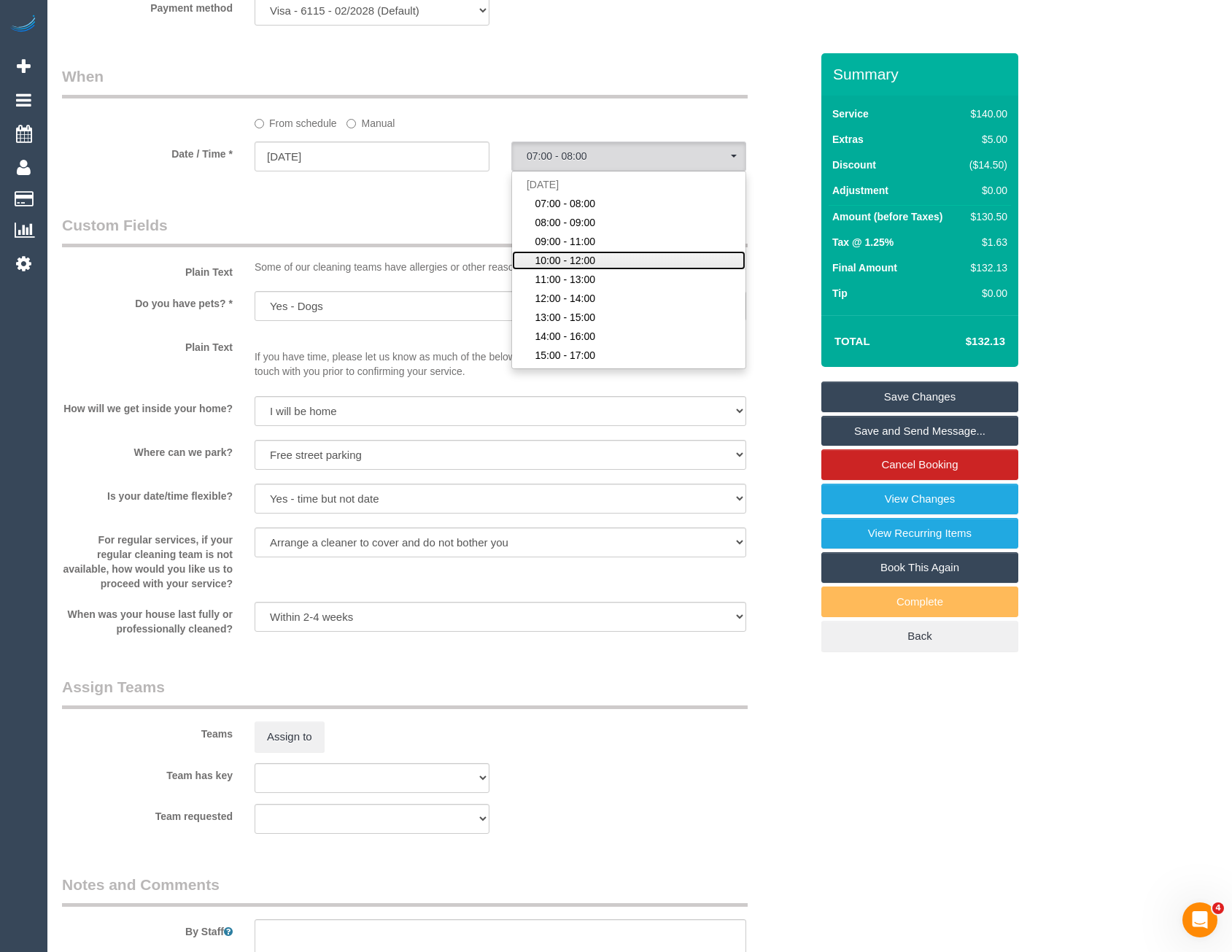
click at [567, 254] on span "10:00 - 12:00" at bounding box center [565, 261] width 60 height 15
select select "spot41"
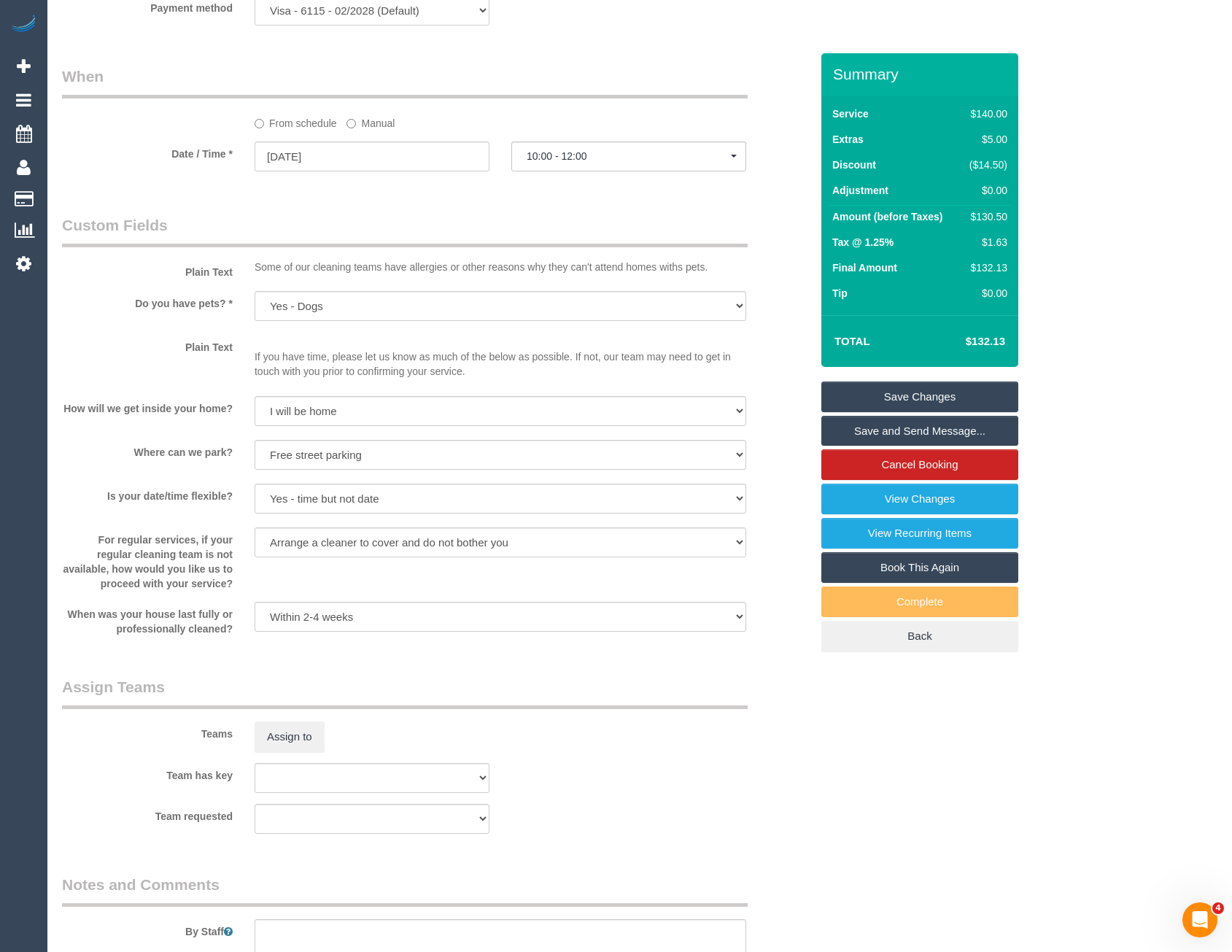
click at [644, 278] on div "Some of our cleaning teams have allergies or other reasons why they can't atten…" at bounding box center [501, 270] width 514 height 21
click at [862, 399] on link "Save Changes" at bounding box center [920, 396] width 197 height 31
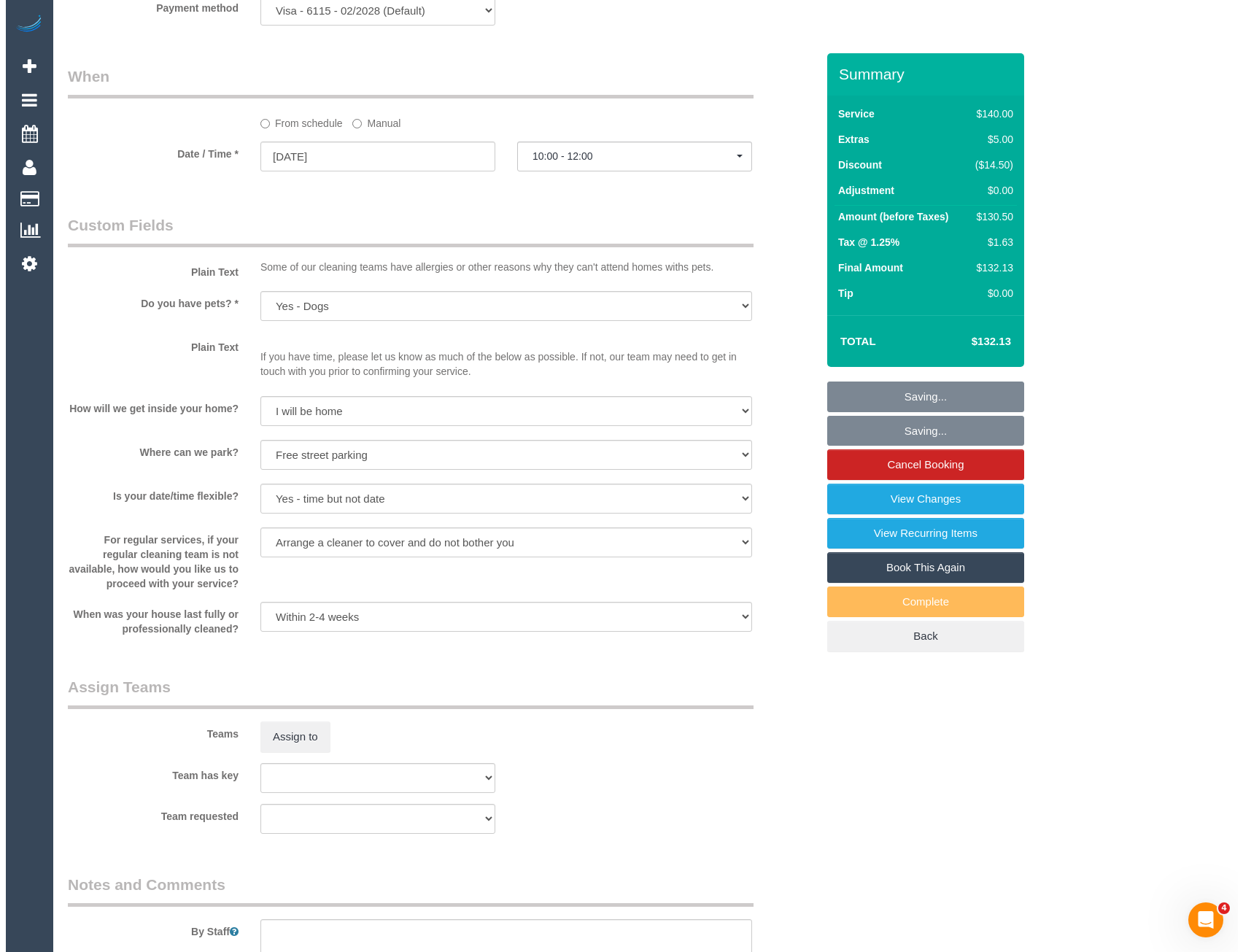
scroll to position [1516, 0]
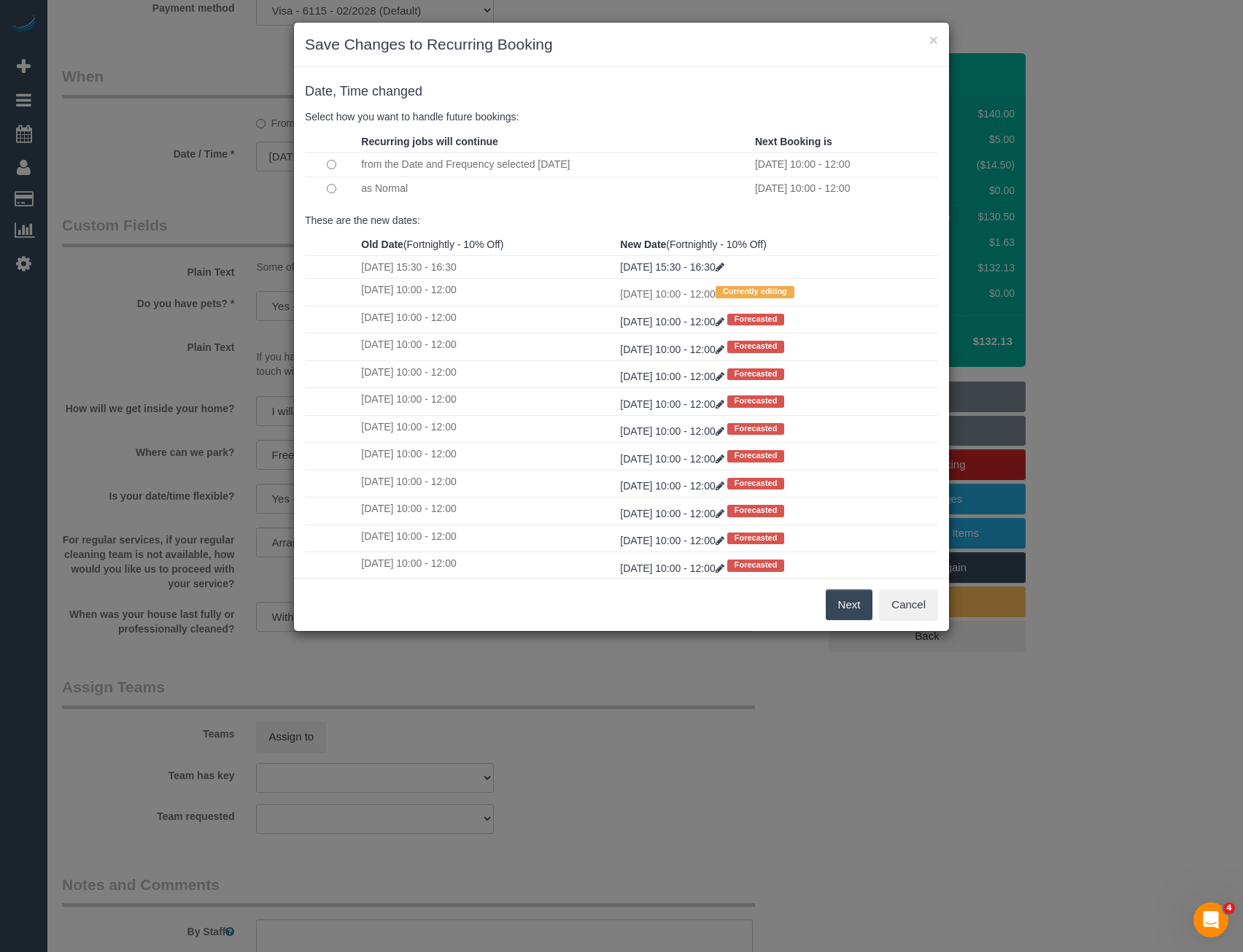
click at [852, 609] on button "Next" at bounding box center [850, 604] width 47 height 31
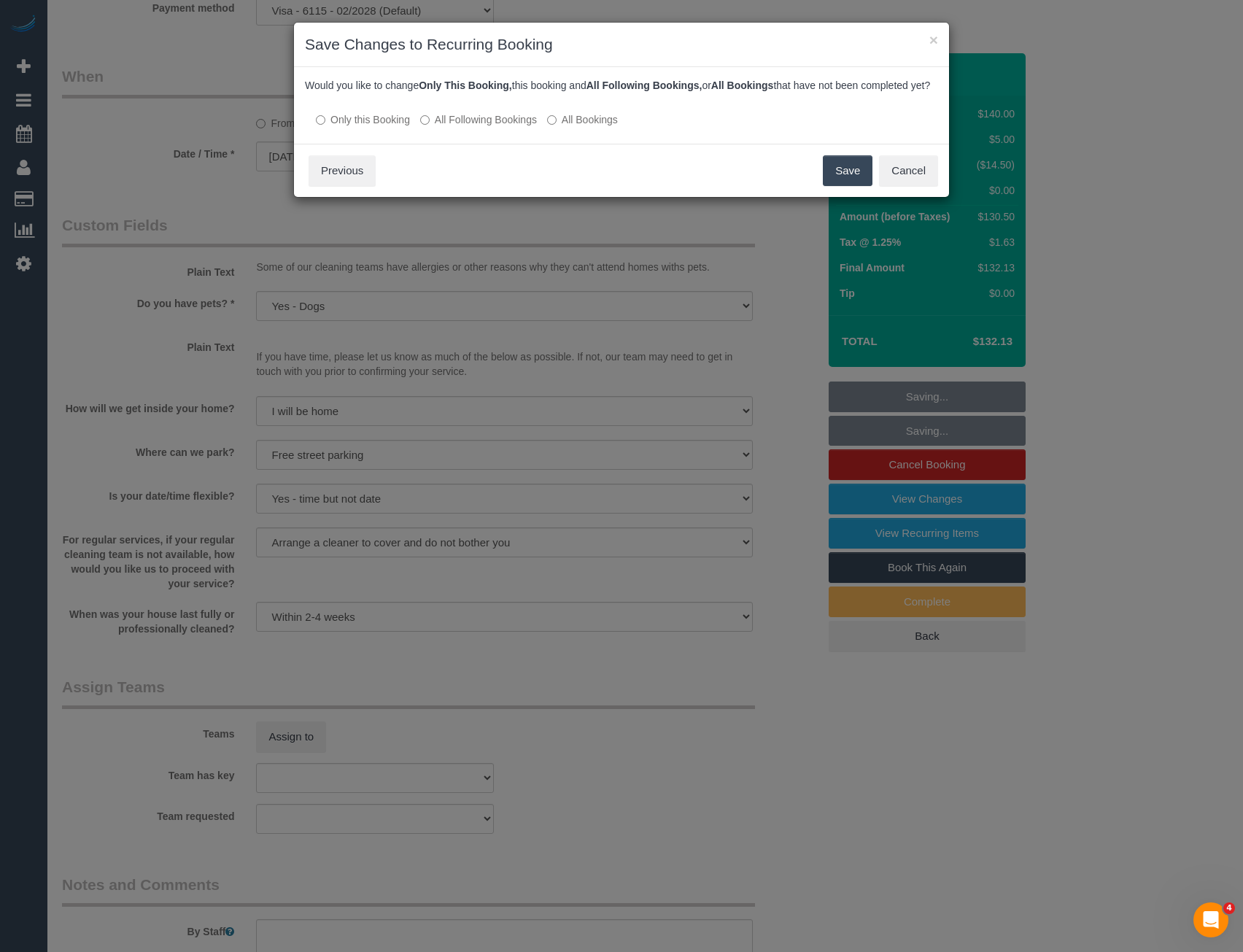
click at [463, 127] on label "All Following Bookings" at bounding box center [479, 119] width 117 height 15
click at [840, 181] on button "Save" at bounding box center [848, 170] width 49 height 31
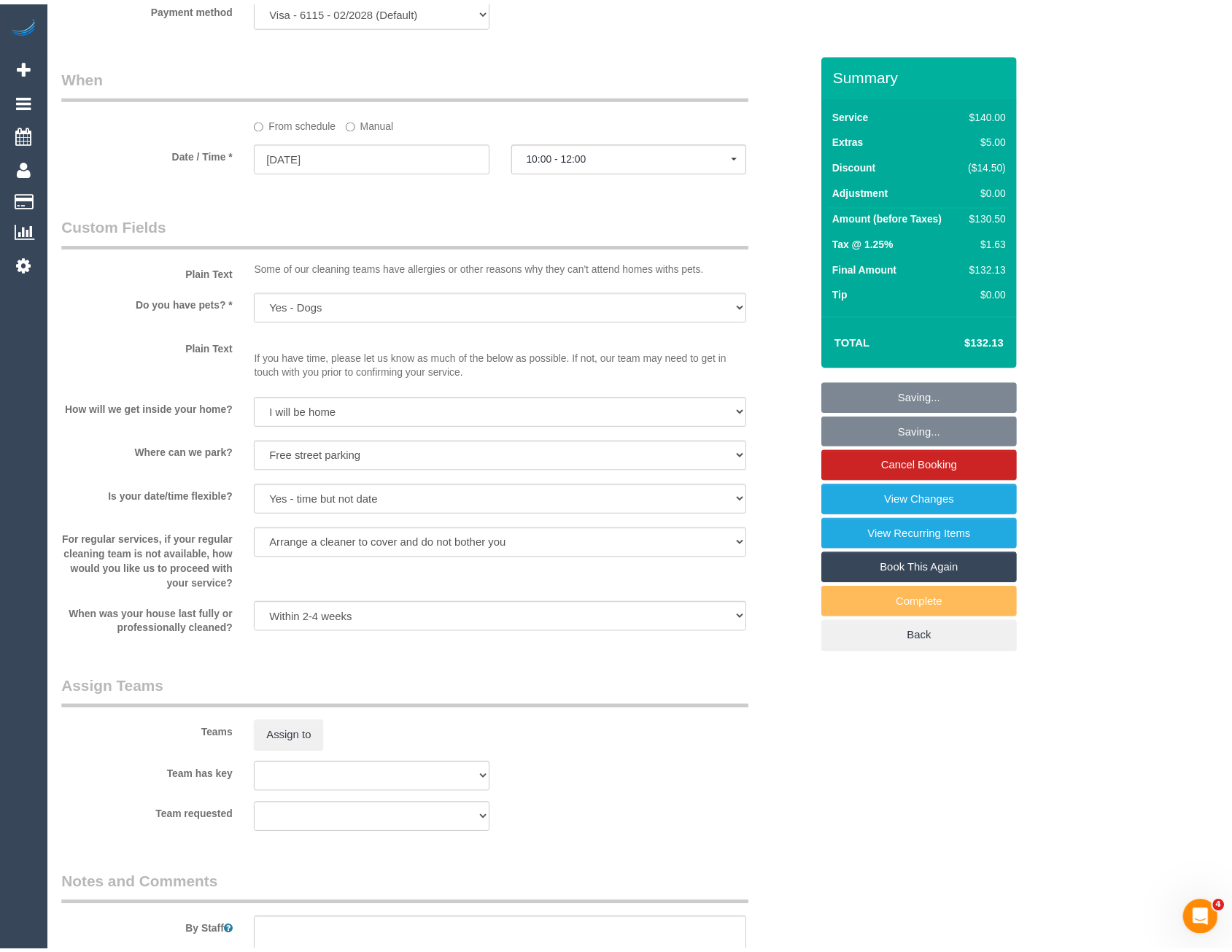
scroll to position [1521, 0]
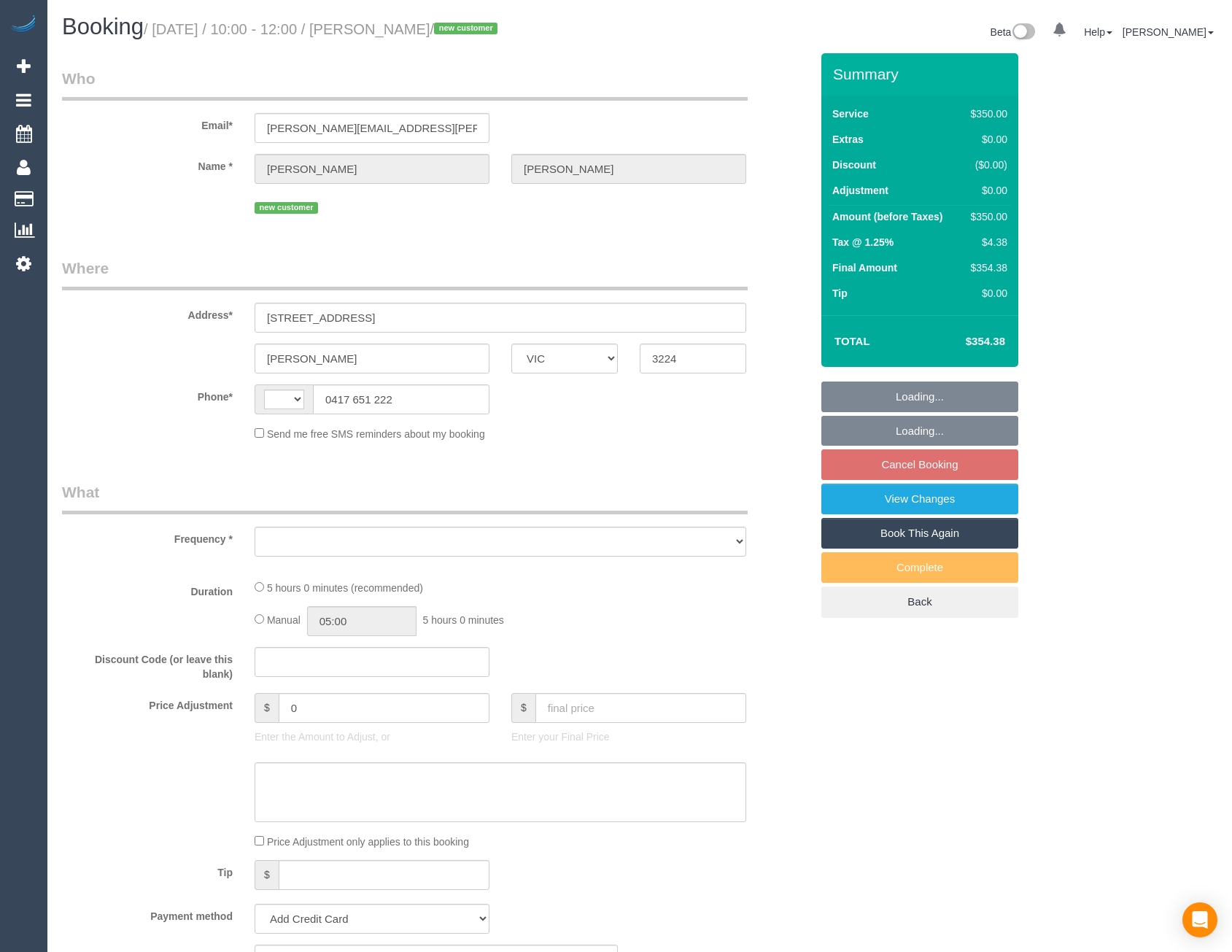
select select "VIC"
select select "string:AU"
select select "object:531"
select select "string:stripe-pm_1S7Z1u2GScqysDRVbdmgQ10w"
select select "300"
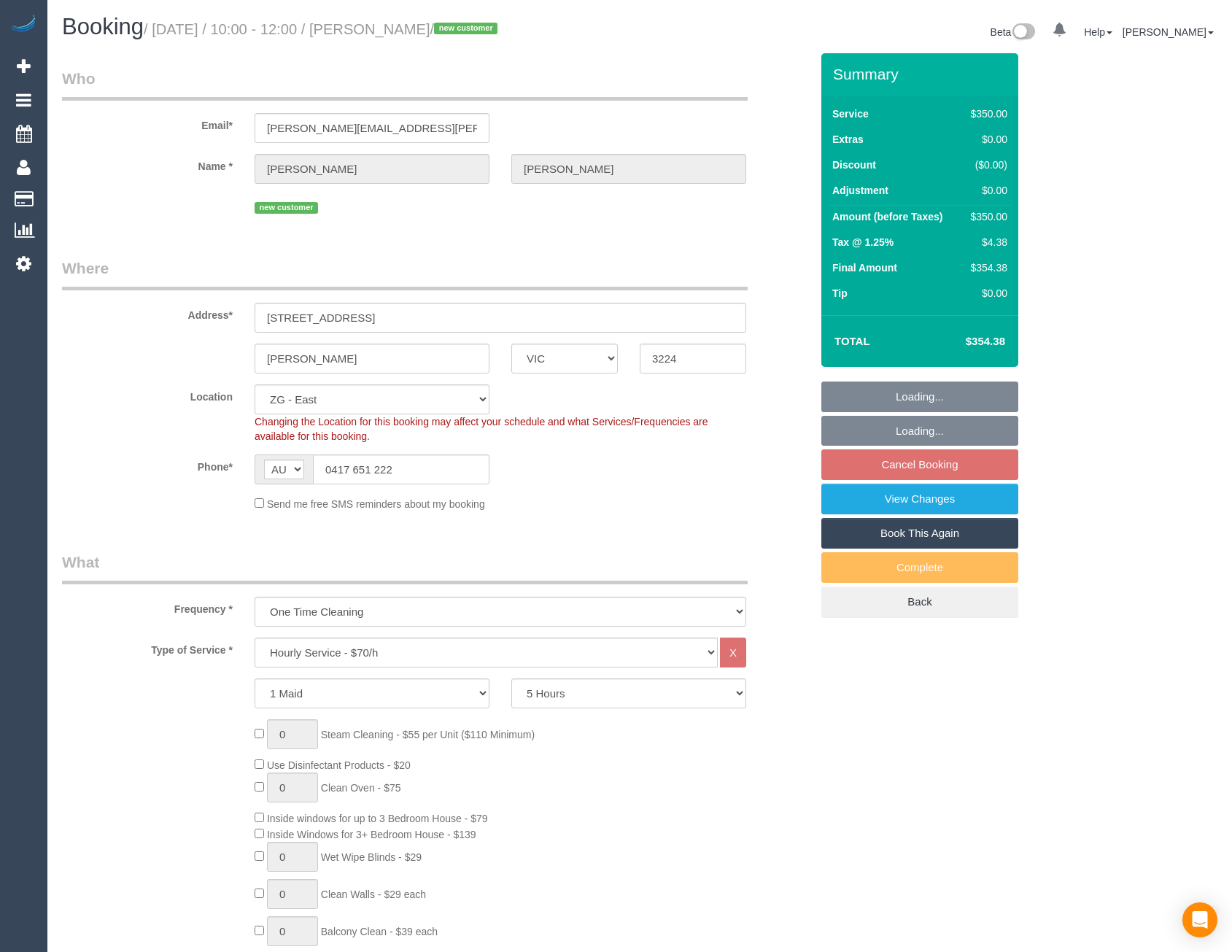
select select "spot4"
select select "number:28"
select select "number:14"
select select "number:19"
select select "number:36"
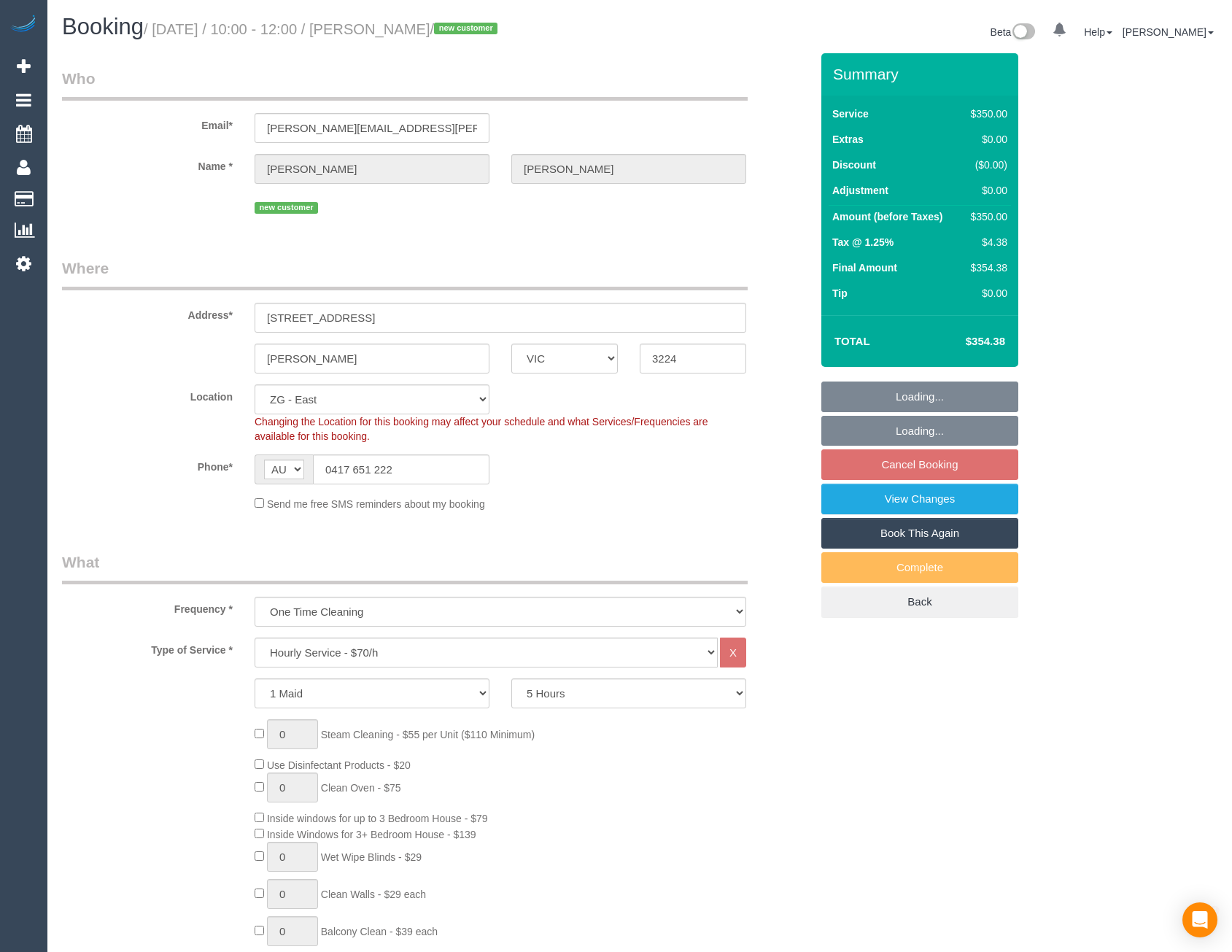
select select "number:12"
select select "object:914"
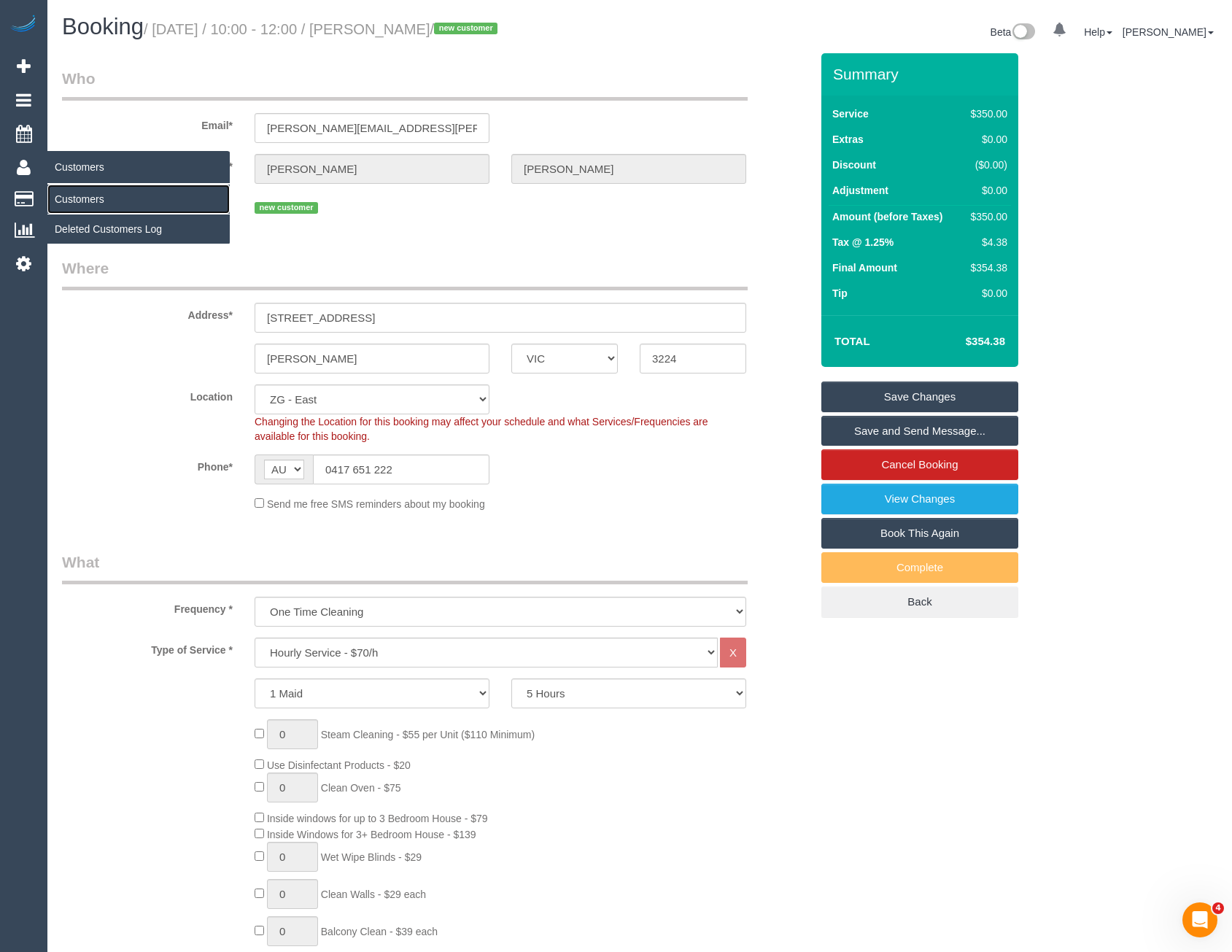
click at [75, 192] on link "Customers" at bounding box center [138, 199] width 182 height 29
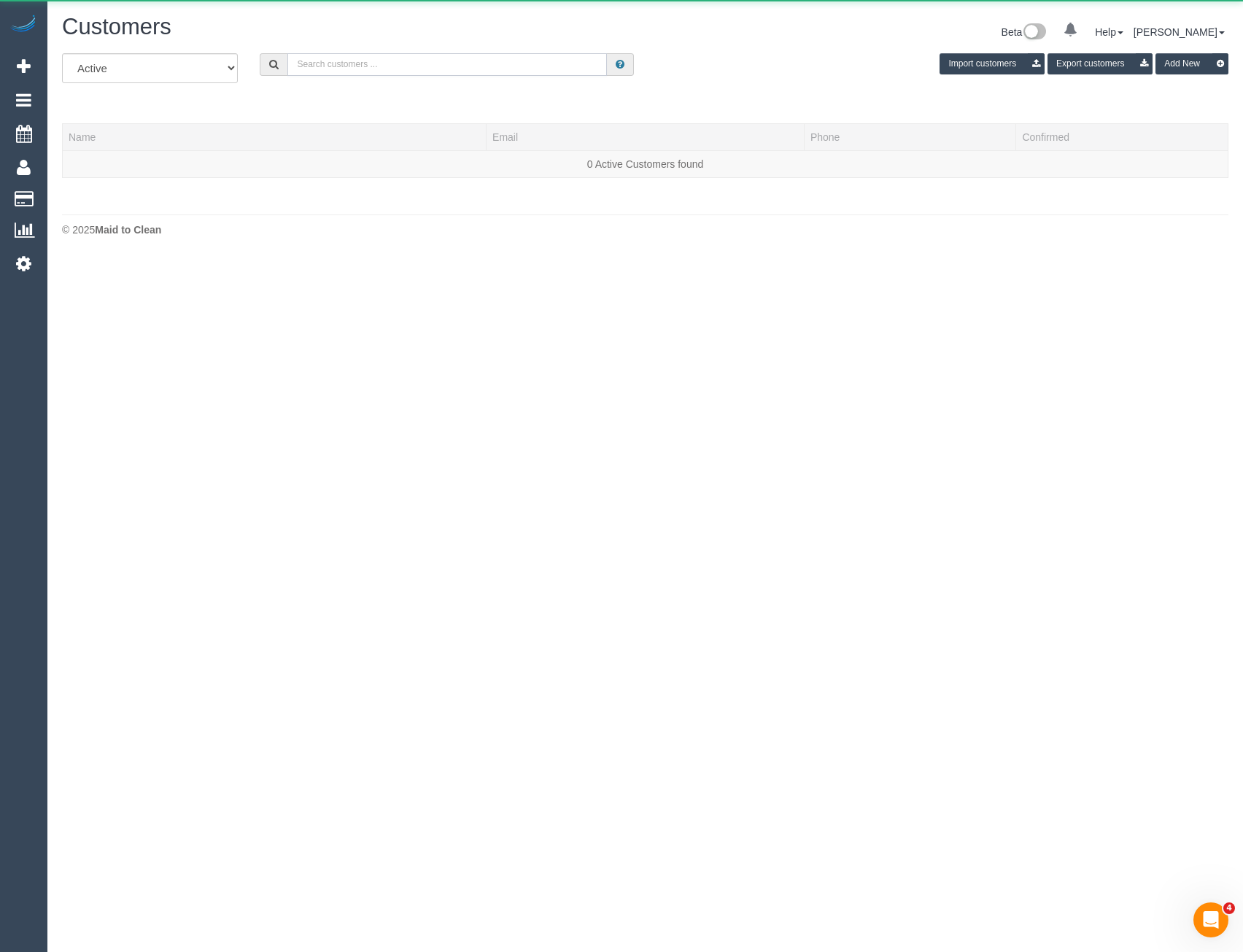
click at [385, 71] on input "text" at bounding box center [447, 64] width 319 height 23
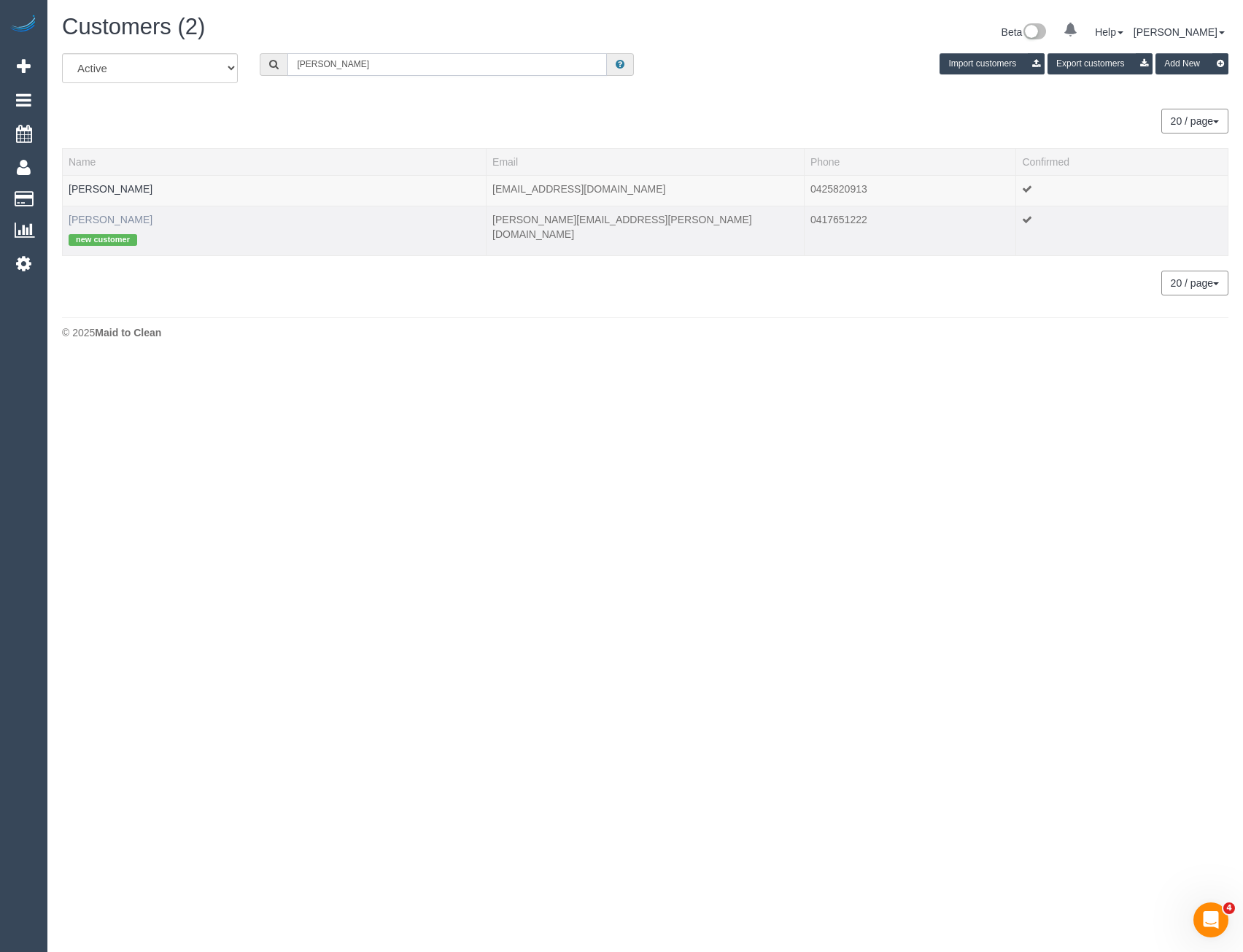
type input "Jess Con"
click at [109, 218] on link "Jess Conway" at bounding box center [110, 219] width 84 height 12
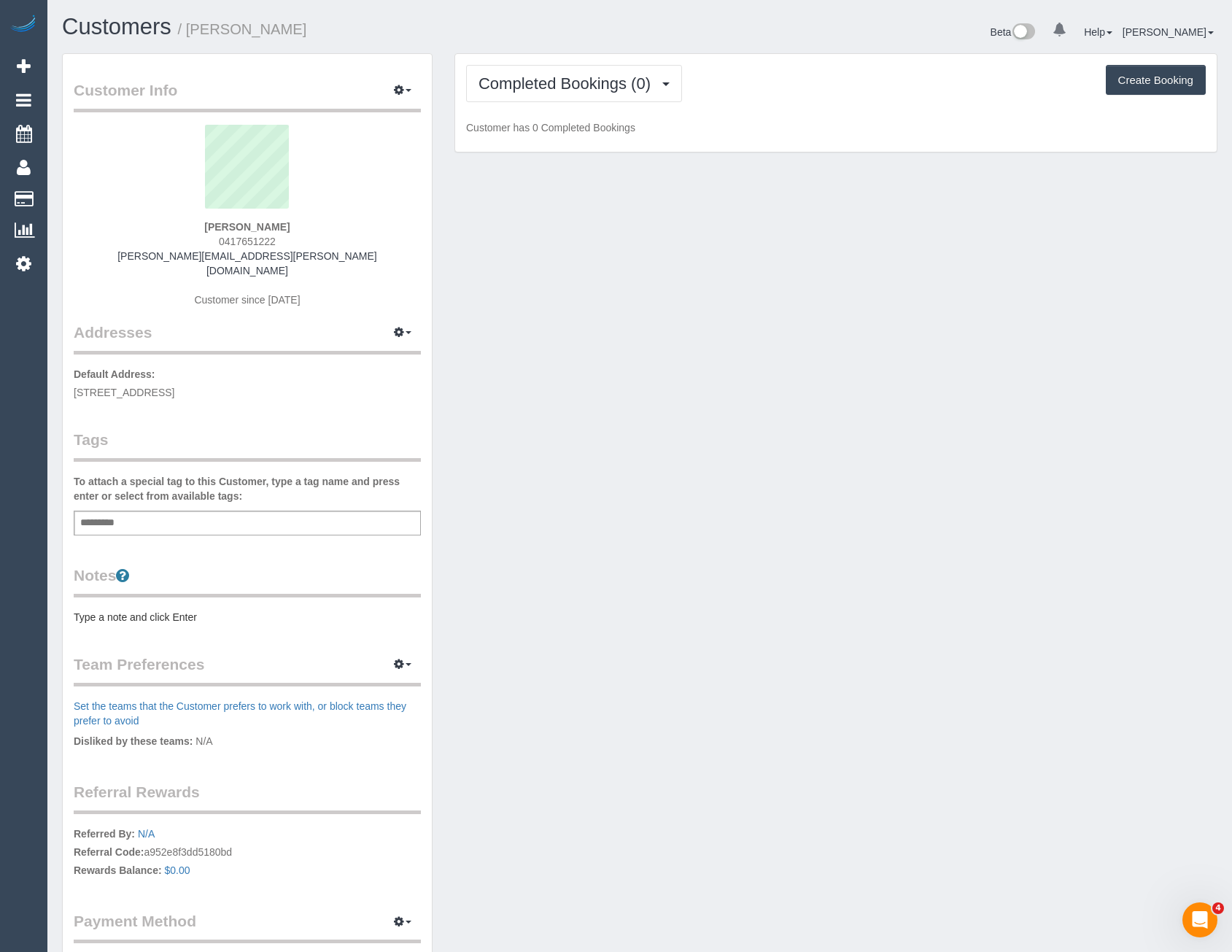
click at [143, 489] on div "To attach a special tag to this Customer, type a tag name and press enter or se…" at bounding box center [247, 505] width 348 height 61
click at [143, 511] on div "Add a tag" at bounding box center [247, 523] width 348 height 25
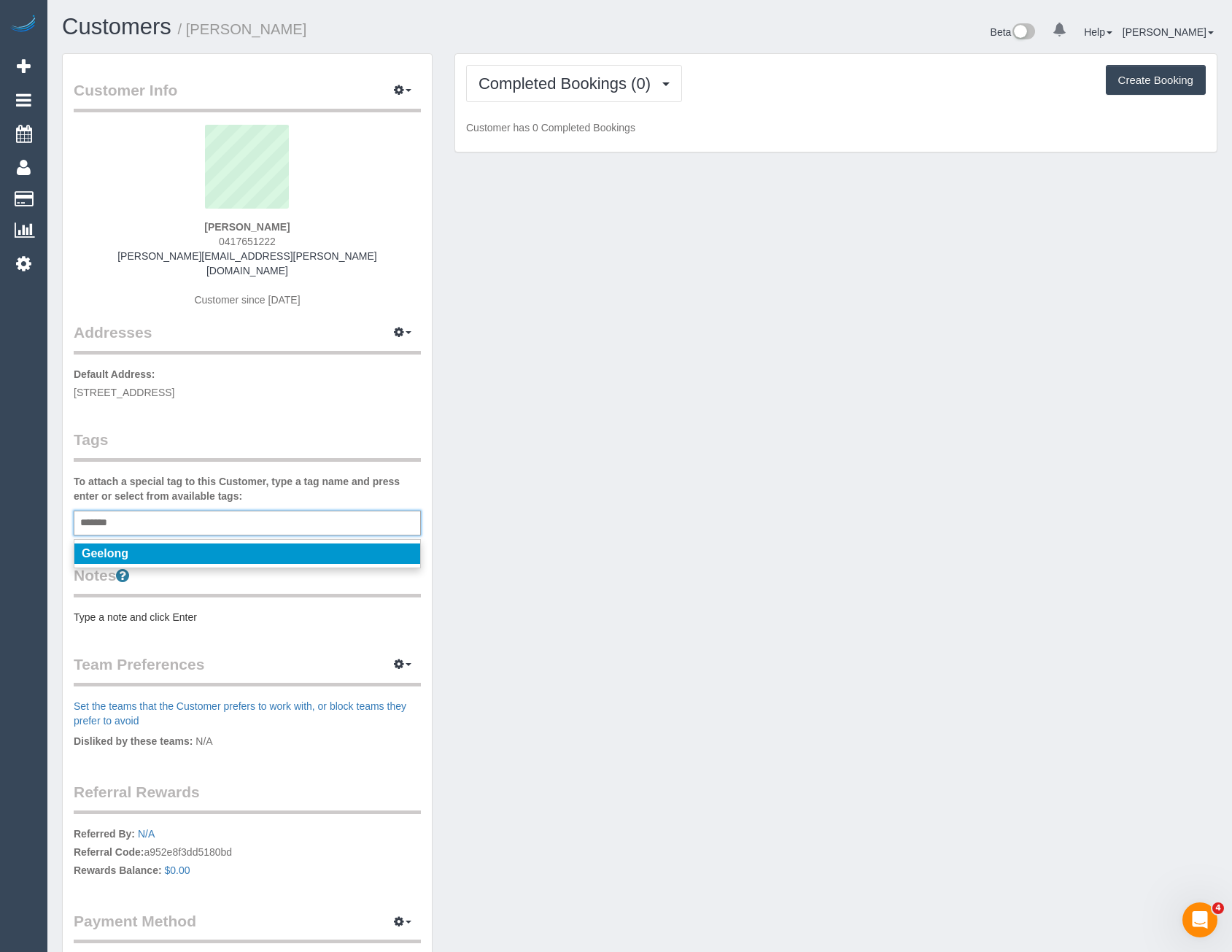
type input "*******"
click at [138, 544] on li "Geelong" at bounding box center [247, 554] width 346 height 20
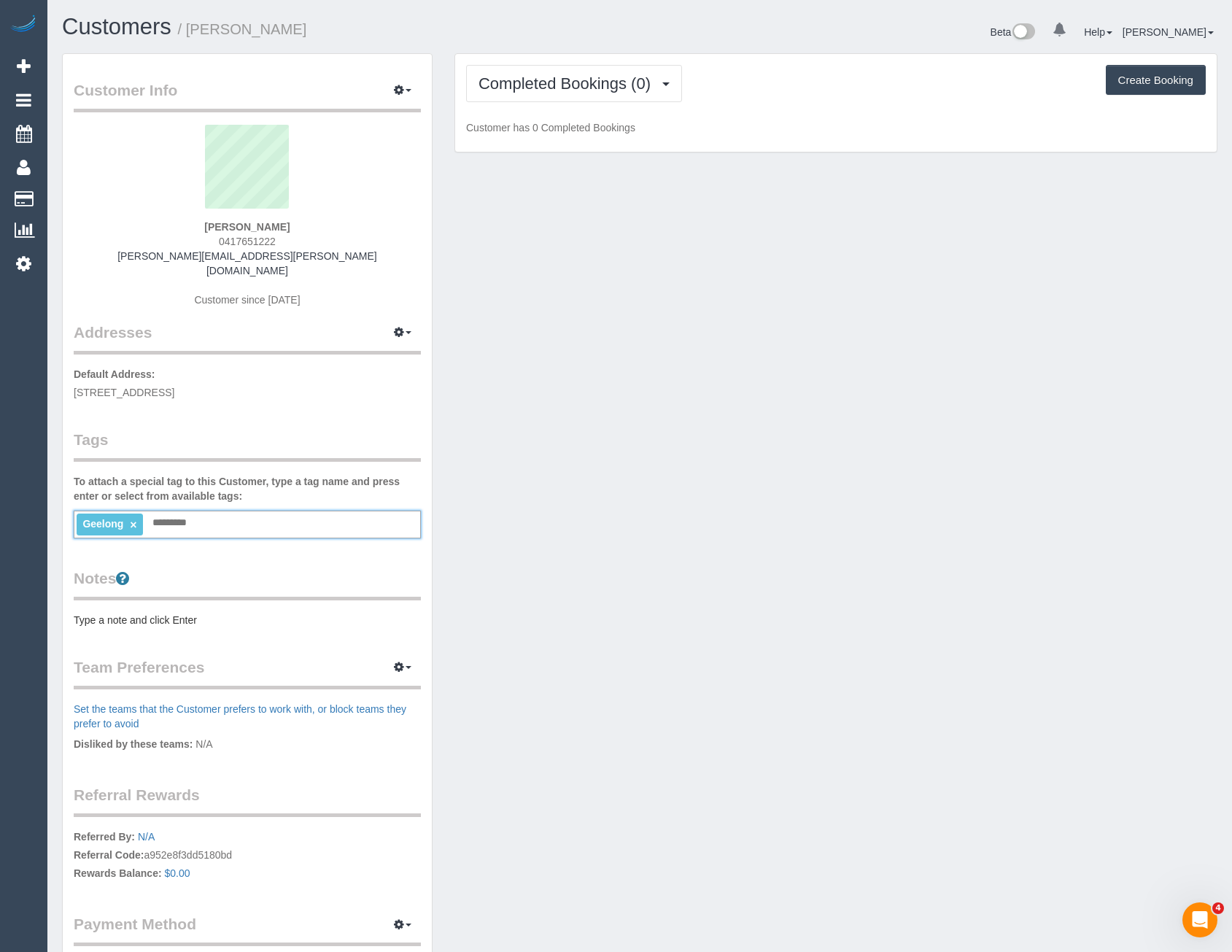
click at [169, 434] on legend "Tags" at bounding box center [247, 446] width 348 height 33
click at [636, 93] on button "Completed Bookings (0)" at bounding box center [574, 83] width 216 height 37
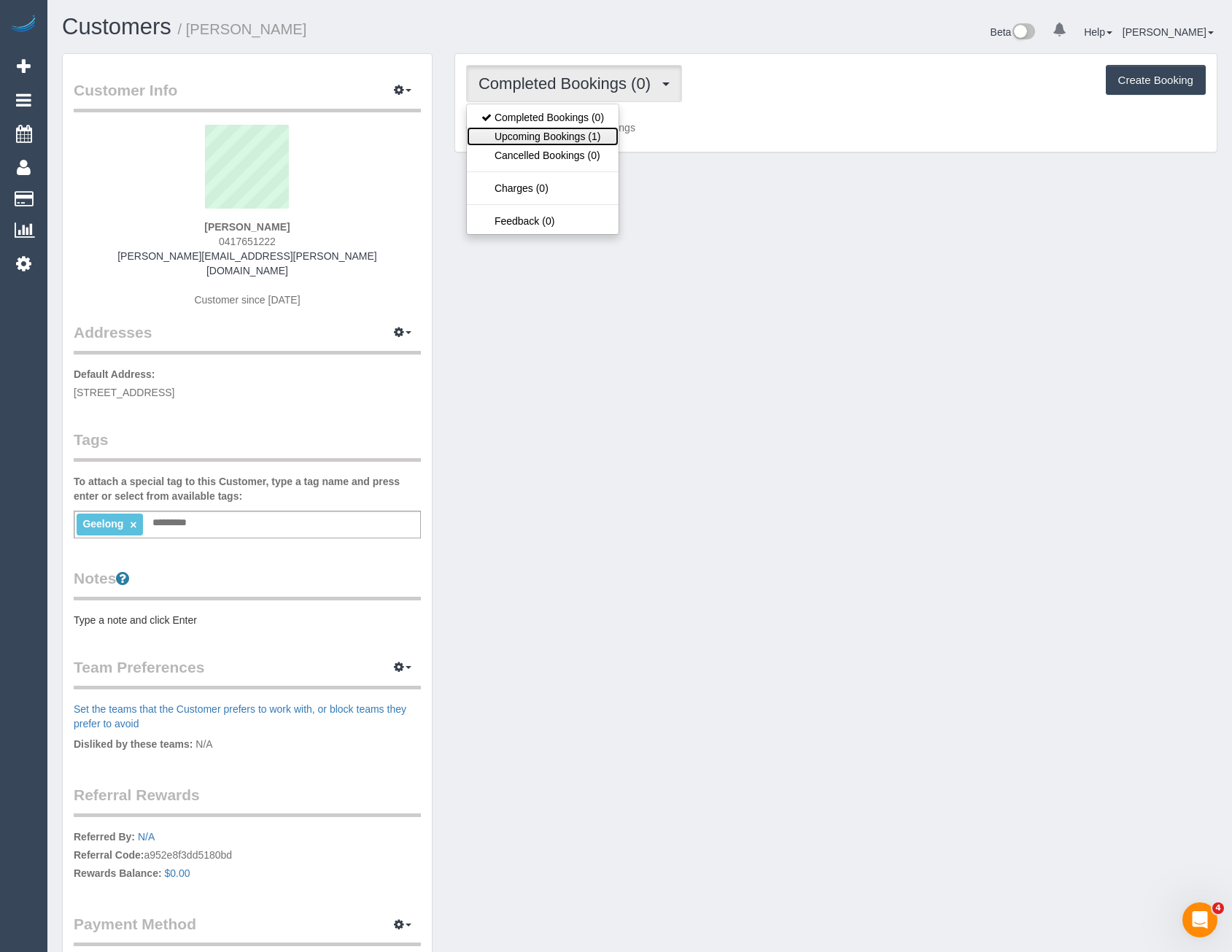
click at [581, 140] on link "Upcoming Bookings (1)" at bounding box center [542, 137] width 151 height 19
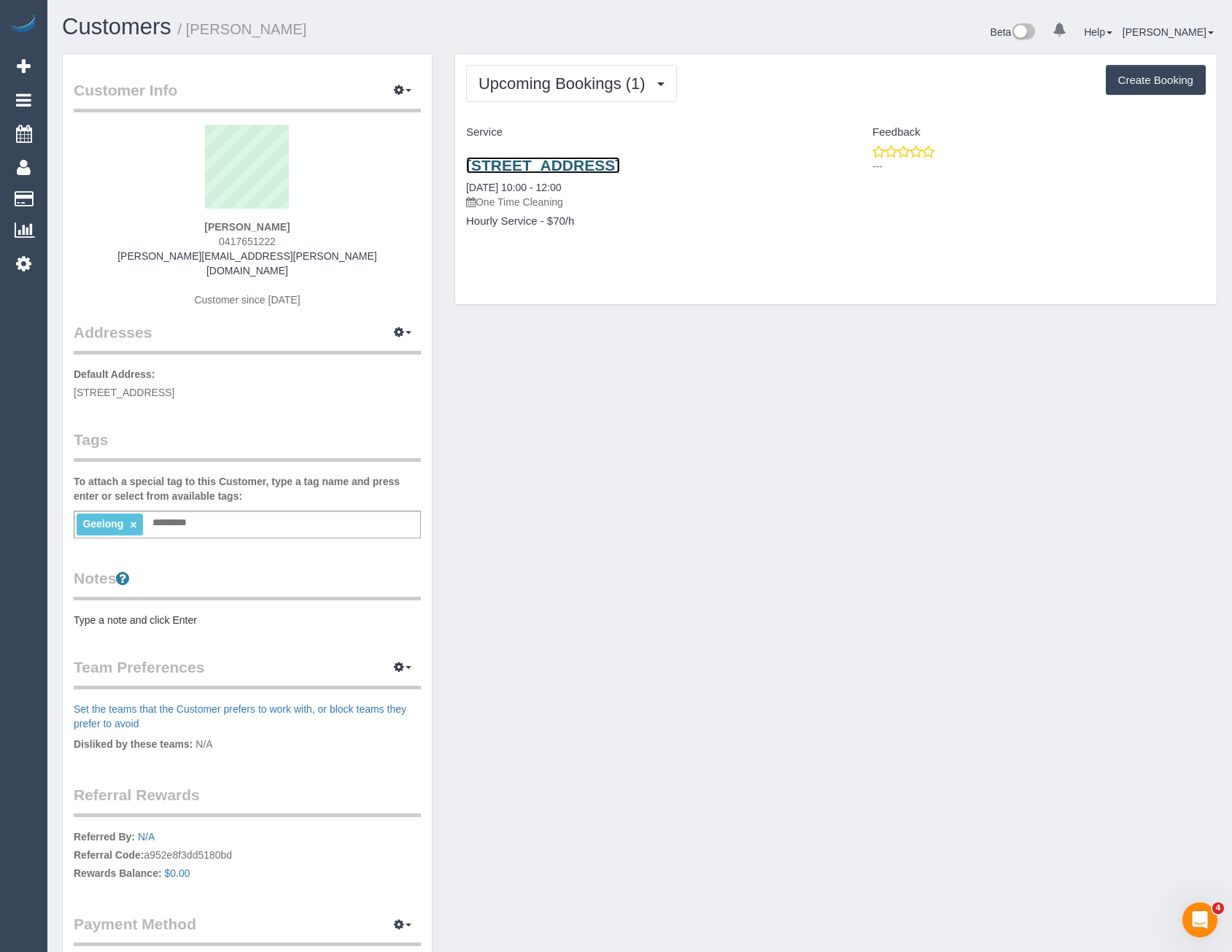
click at [620, 164] on link "5 Seagrass Street, Leopold, VIC 3224" at bounding box center [543, 165] width 154 height 16
drag, startPoint x: 127, startPoint y: 260, endPoint x: 137, endPoint y: 264, distance: 10.8
click at [135, 263] on div "Jess Conway 0417651222 jessica.rayner@bigpond.com Customer since 2025" at bounding box center [247, 223] width 348 height 197
copy div "jessica.rayner@bigpond.com"
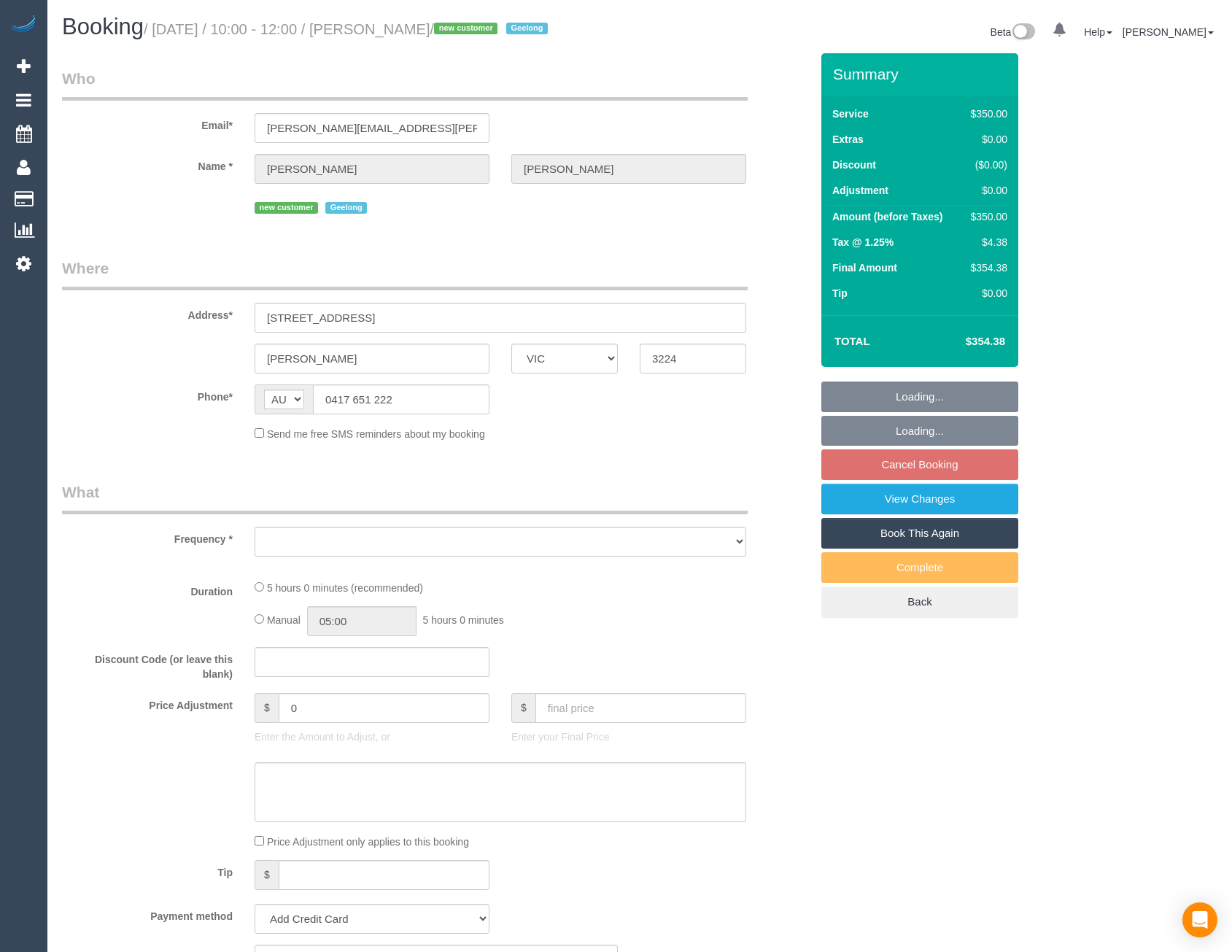
select select "VIC"
select select "object:598"
select select "string:stripe-pm_1S7Z1u2GScqysDRVbdmgQ10w"
select select "number:28"
select select "number:14"
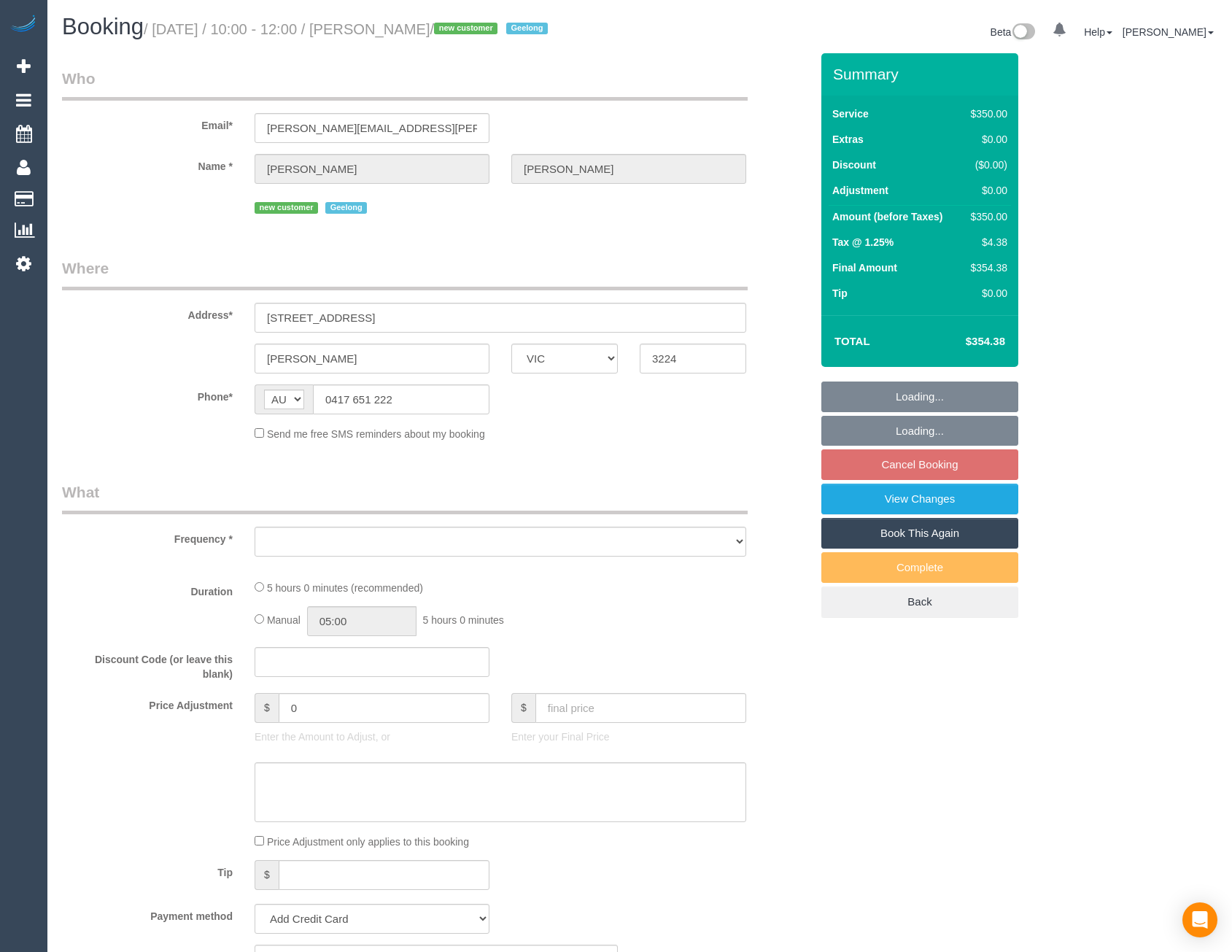
select select "number:19"
select select "number:36"
select select "number:12"
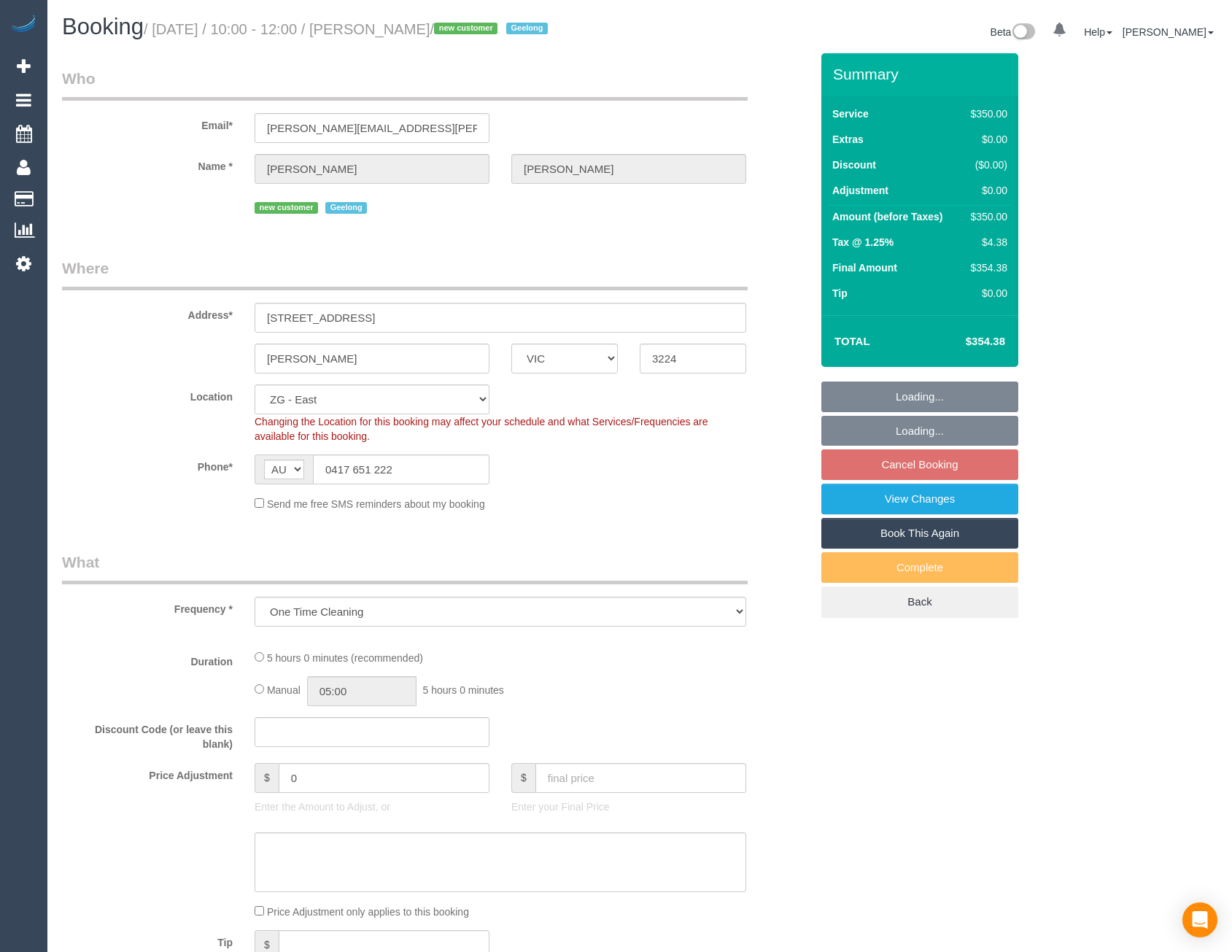
select select "object:913"
select select "300"
select select "spot4"
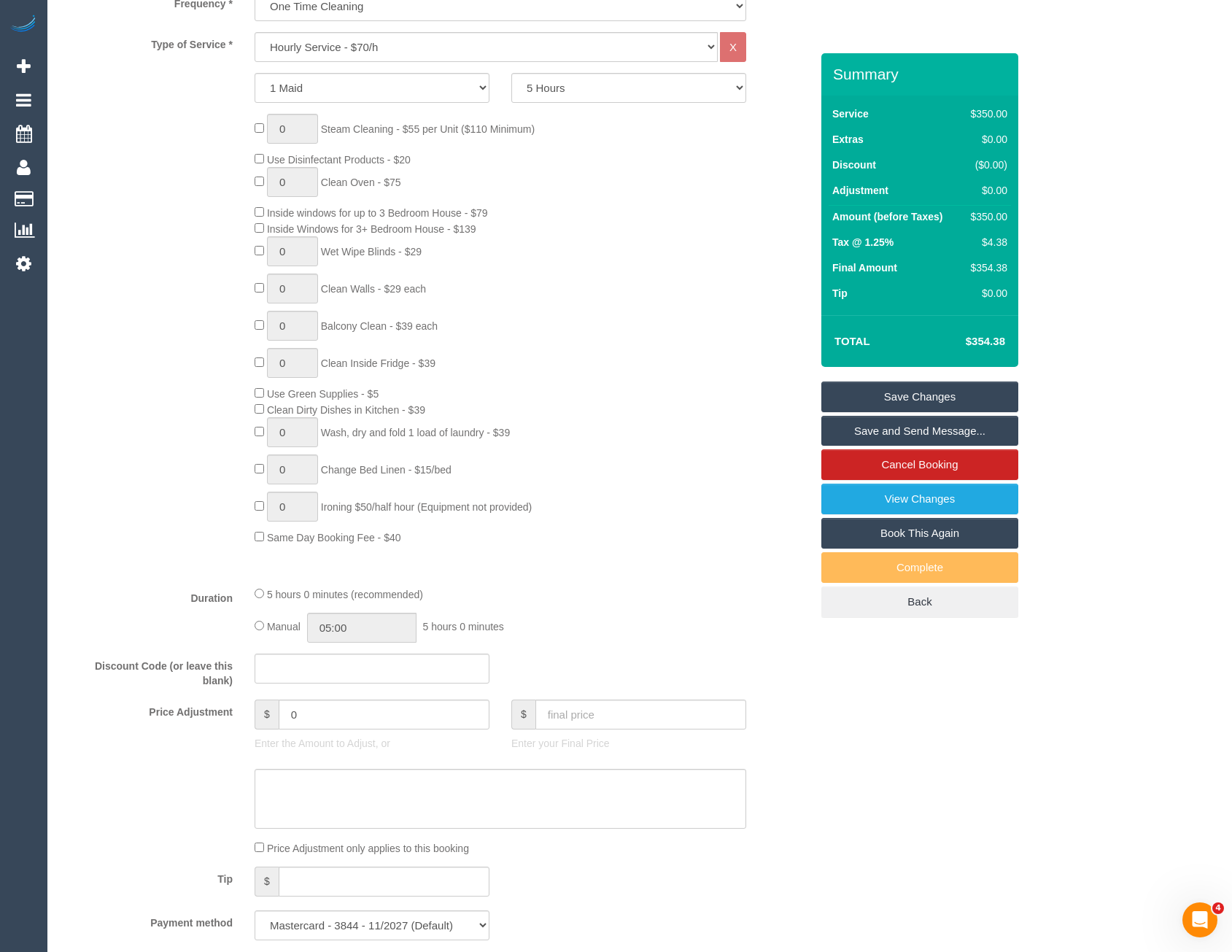
scroll to position [803, 0]
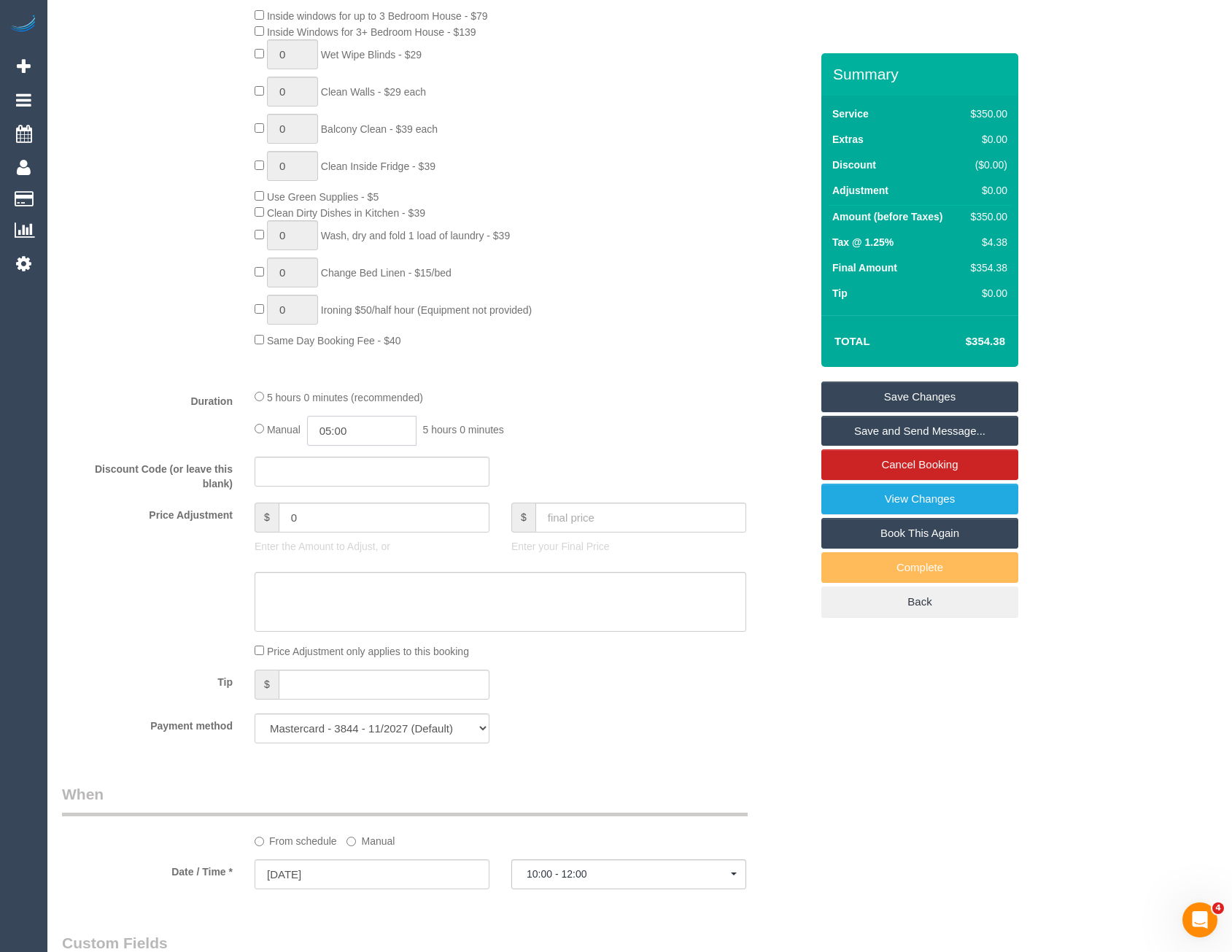
click at [374, 428] on input "05:00" at bounding box center [361, 431] width 109 height 30
type input "02:30"
click at [346, 469] on li "02:30" at bounding box center [345, 468] width 65 height 19
click at [607, 410] on div "5 hours 0 minutes (recommended) Manual 02:30 2 hours 30 minutes" at bounding box center [501, 418] width 514 height 57
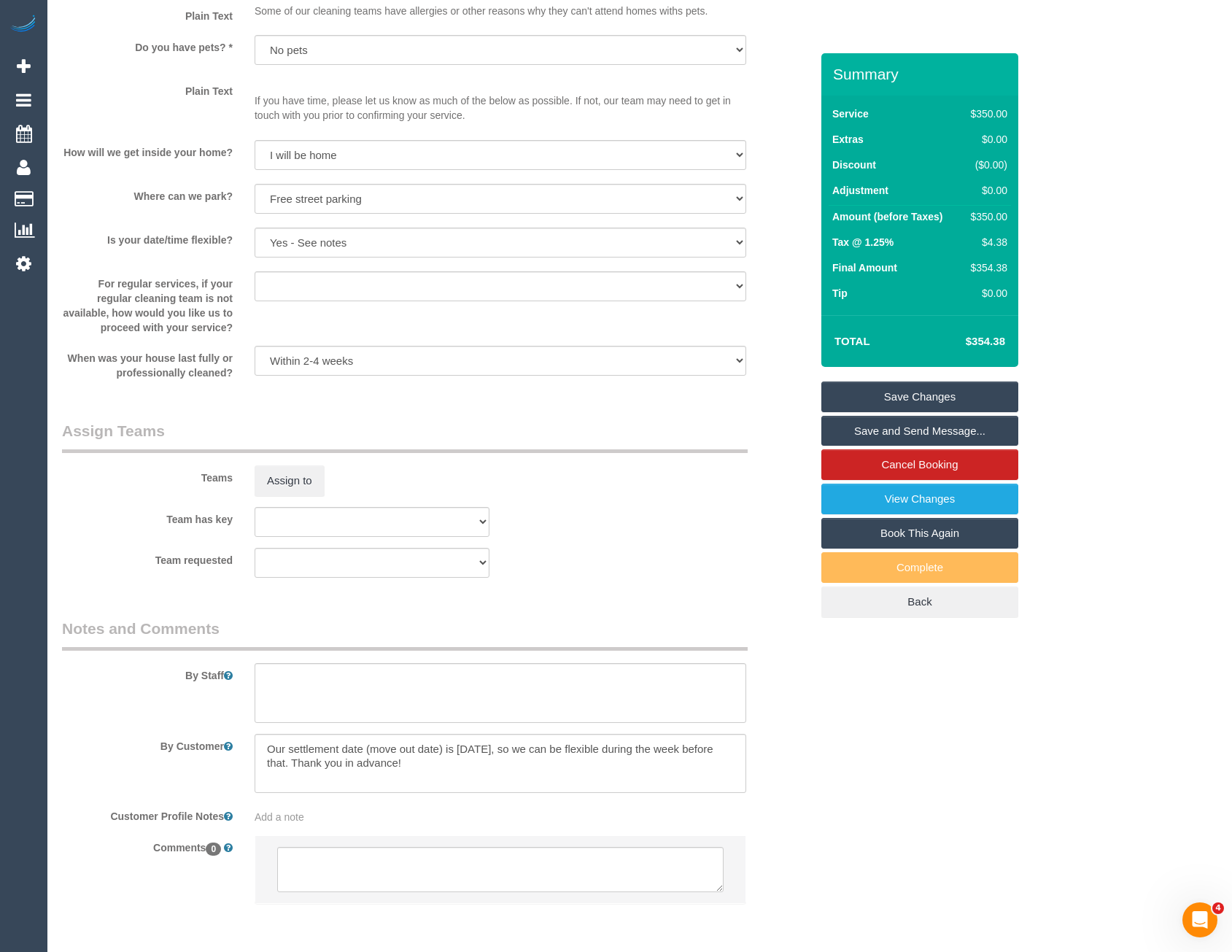
select select "spot49"
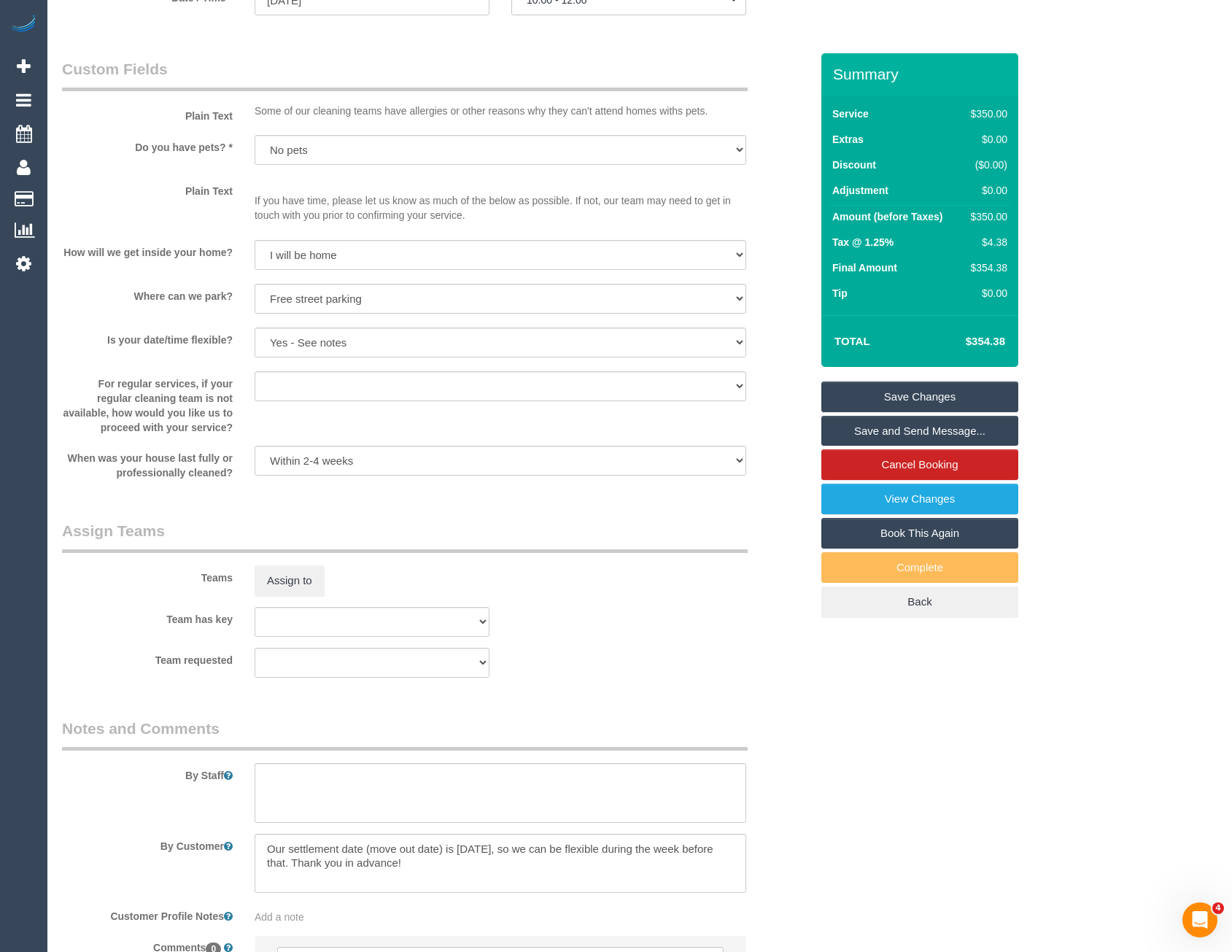
scroll to position [1470, 0]
